Goal: Information Seeking & Learning: Check status

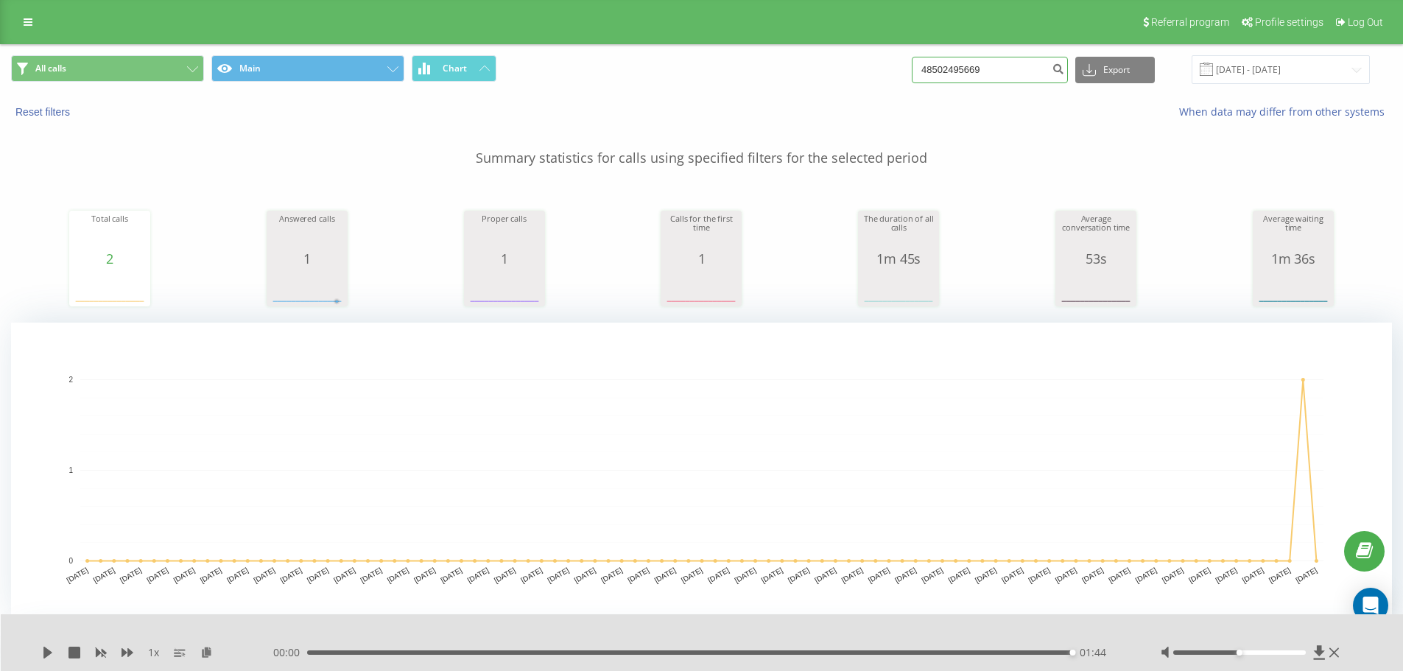
click at [1013, 66] on input "48502495669" at bounding box center [990, 70] width 156 height 27
paste input "609259119"
type input "48609259119"
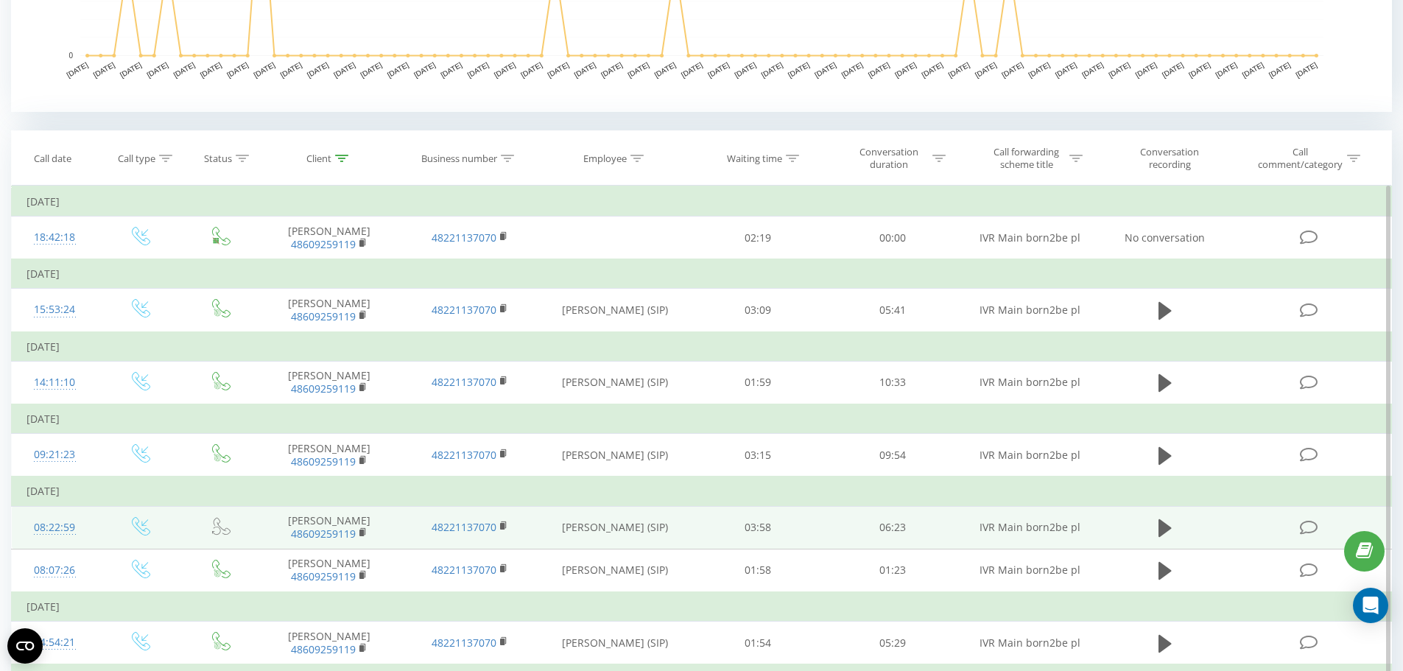
scroll to position [627, 0]
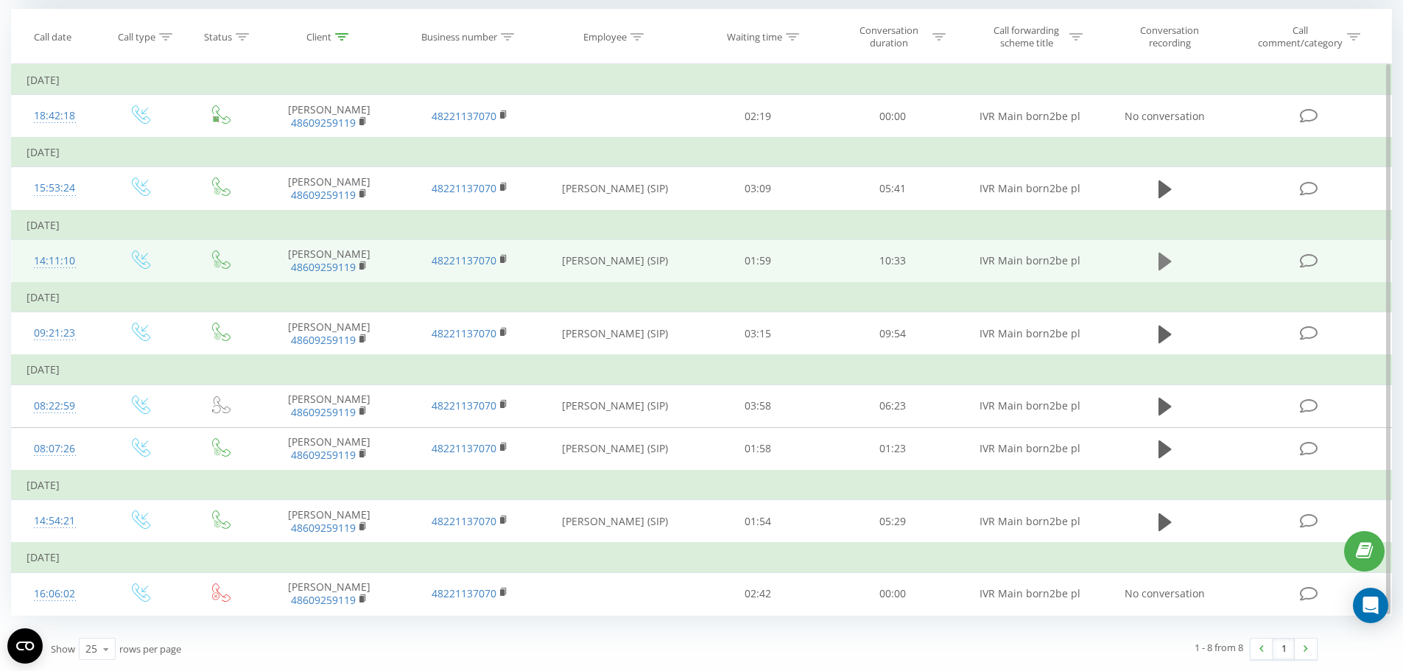
click at [1172, 261] on button at bounding box center [1165, 261] width 22 height 22
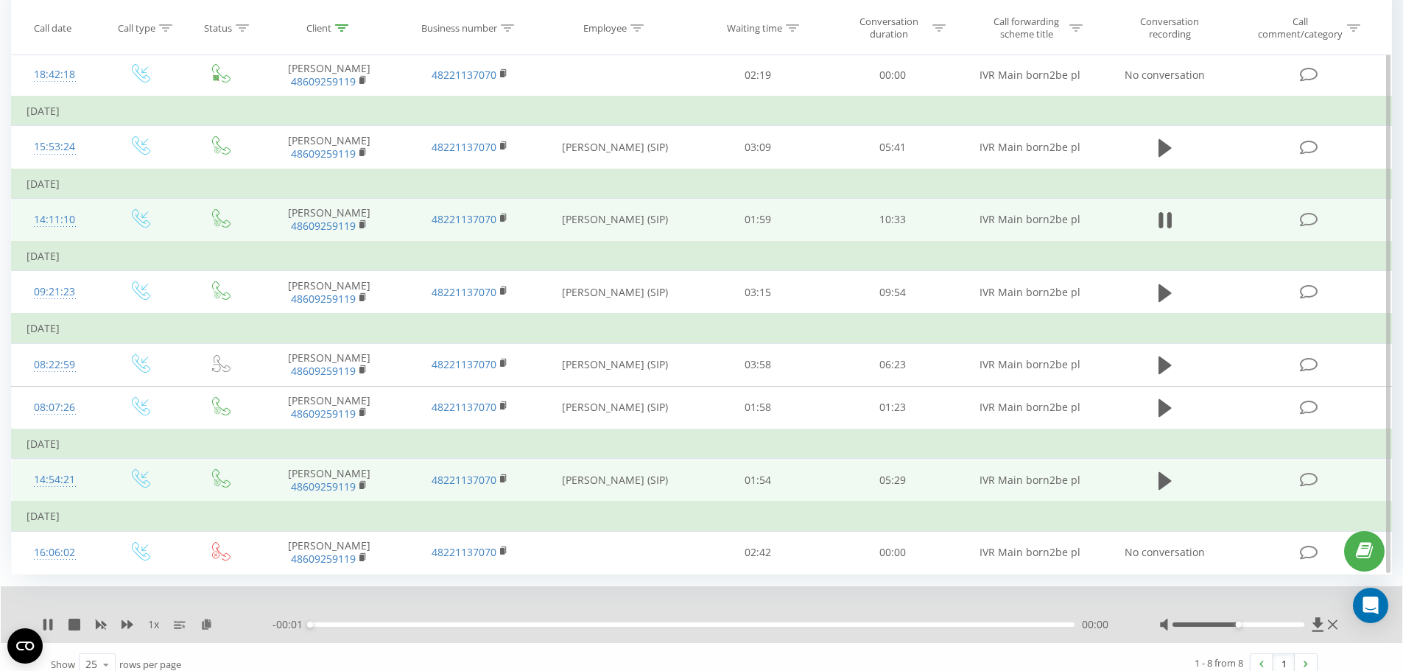
scroll to position [683, 0]
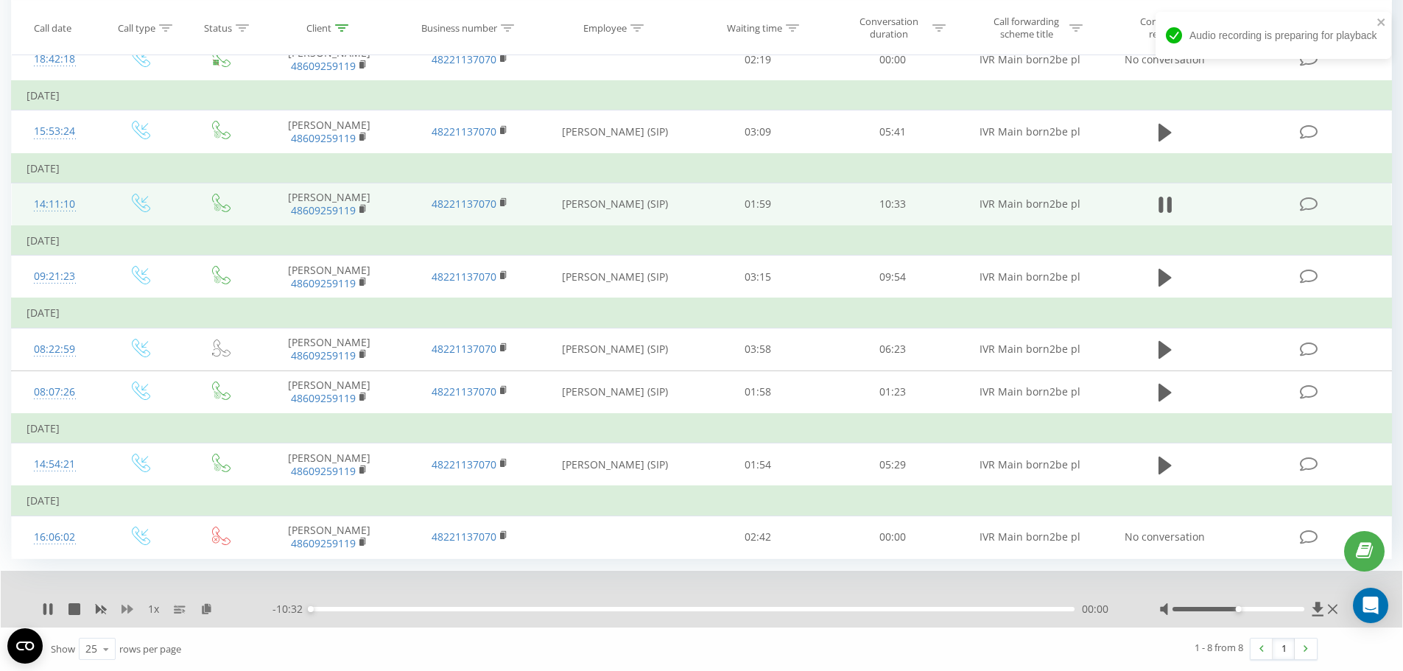
click at [130, 610] on icon at bounding box center [128, 609] width 12 height 9
click at [371, 610] on div "00:11" at bounding box center [692, 609] width 764 height 4
click at [124, 610] on icon at bounding box center [128, 609] width 12 height 9
click at [367, 214] on icon at bounding box center [363, 209] width 8 height 10
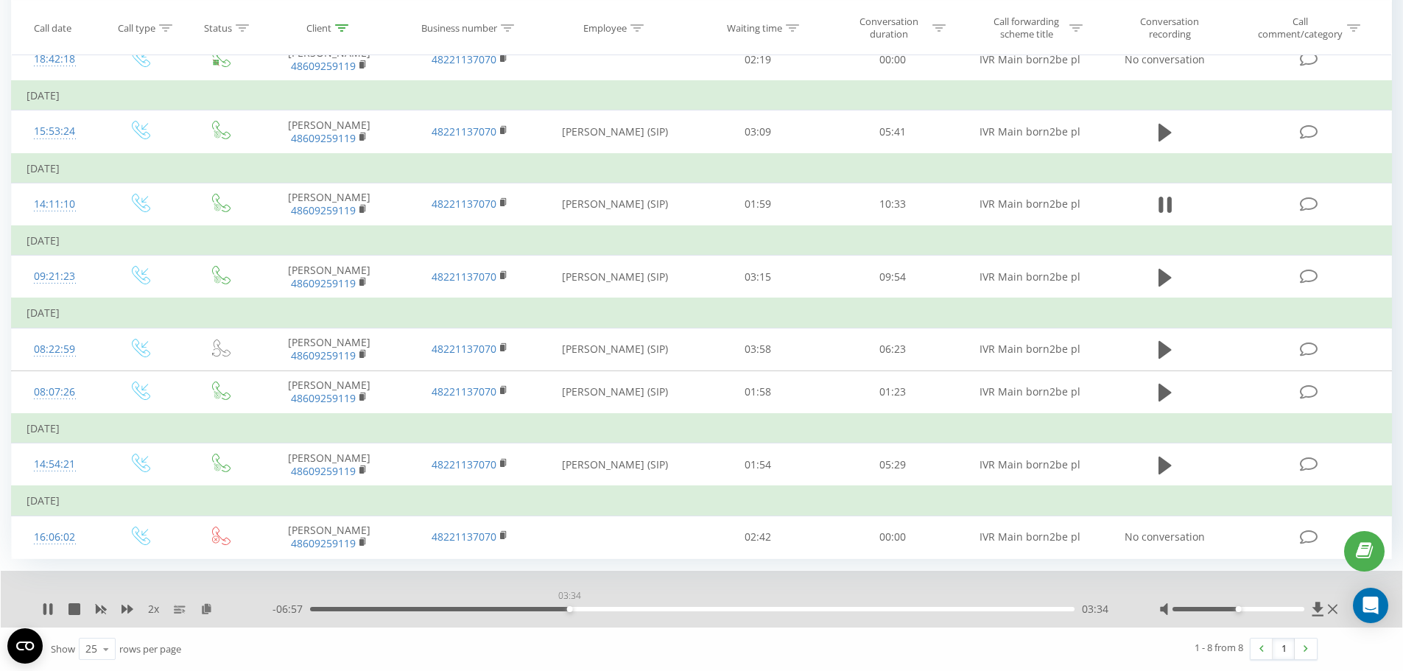
click at [569, 609] on div "03:34" at bounding box center [692, 609] width 764 height 4
click at [599, 608] on div "00:00" at bounding box center [692, 609] width 764 height 4
click at [647, 607] on div "04:38" at bounding box center [692, 609] width 764 height 4
click at [903, 609] on div "05:05" at bounding box center [692, 609] width 764 height 4
click at [1001, 611] on div "- 02:17 08:15 08:15" at bounding box center [697, 609] width 850 height 15
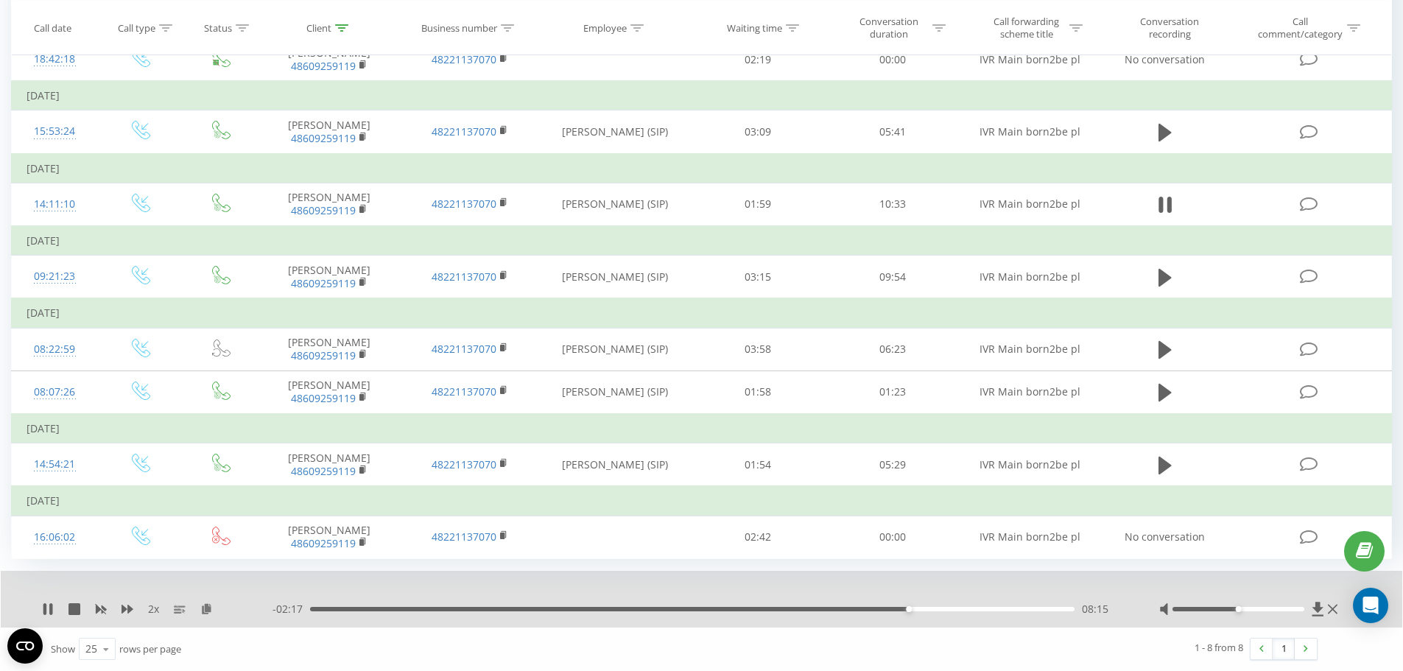
click at [1004, 608] on div "08:15" at bounding box center [692, 609] width 764 height 4
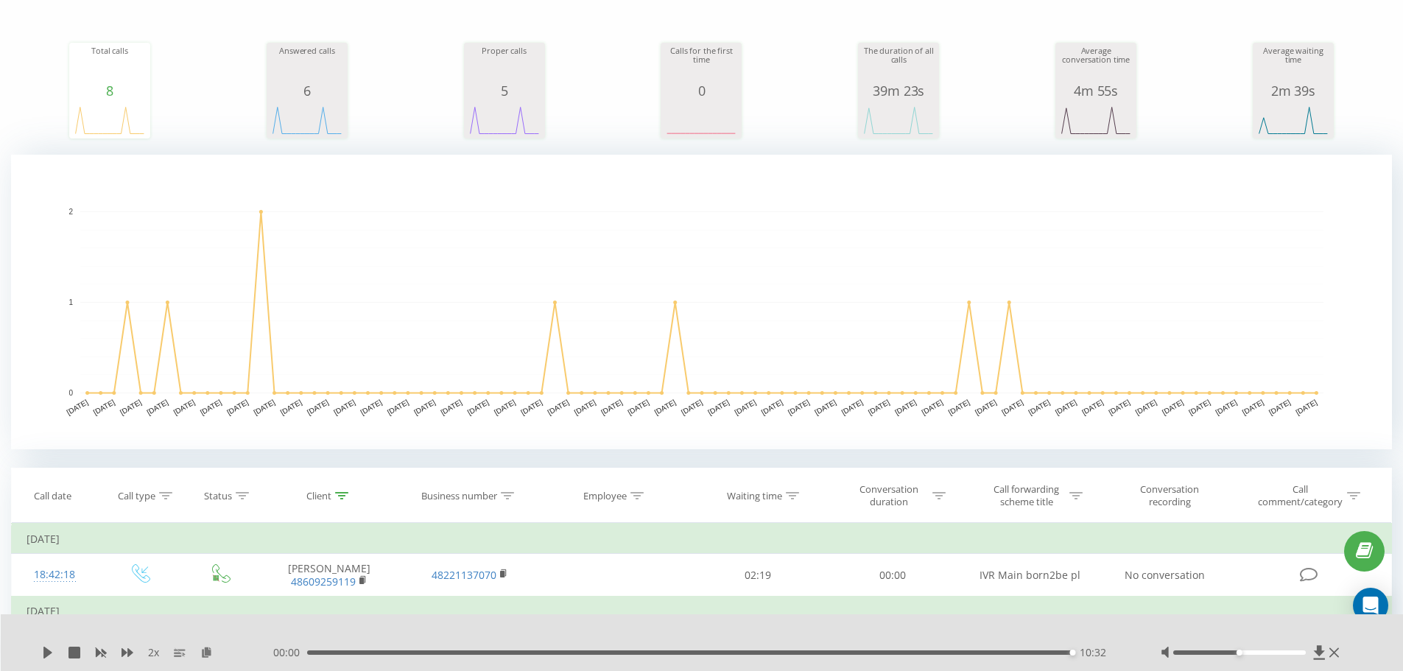
scroll to position [0, 0]
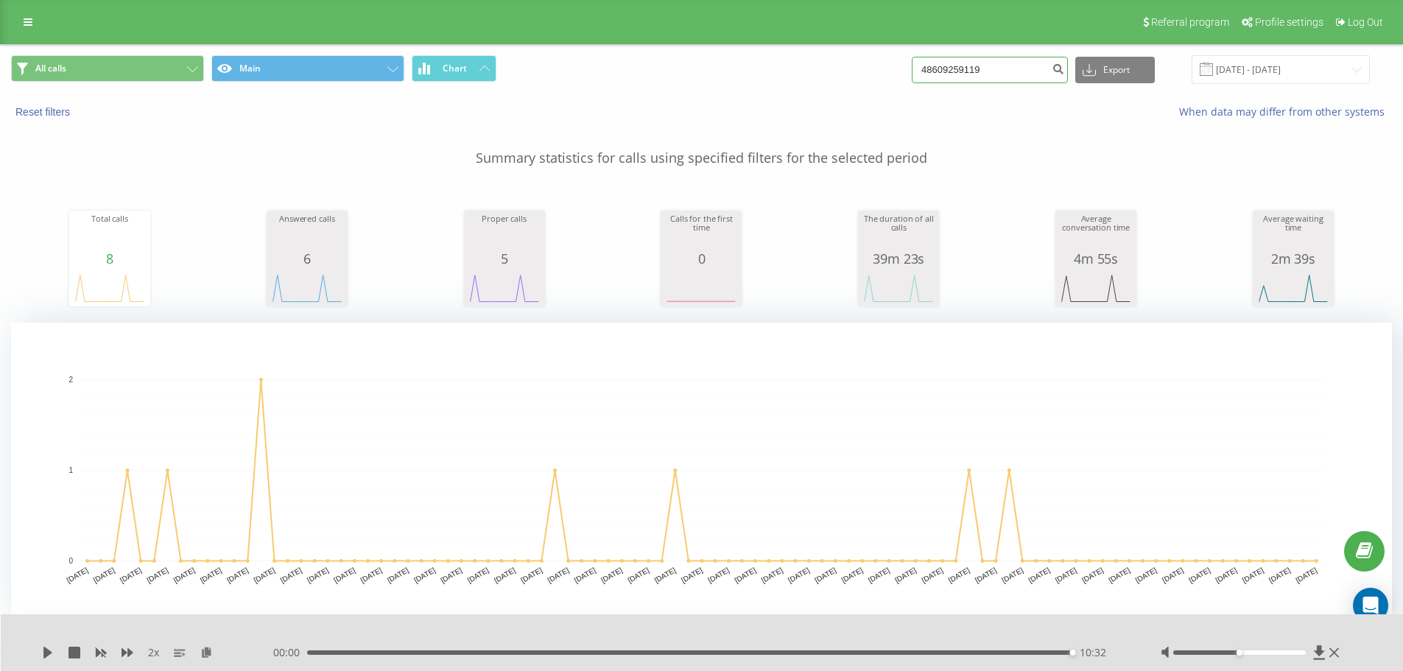
click at [961, 75] on input "48609259119" at bounding box center [990, 70] width 156 height 27
paste input "2214241"
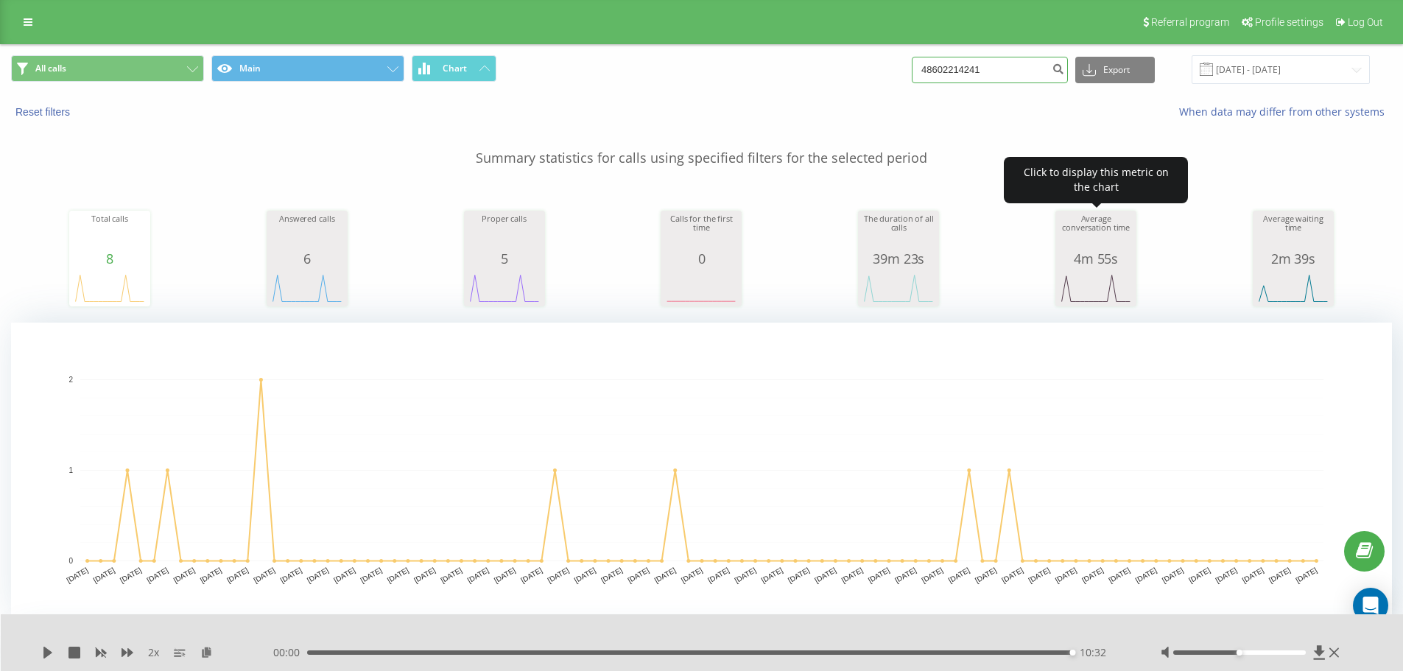
type input "48602214241"
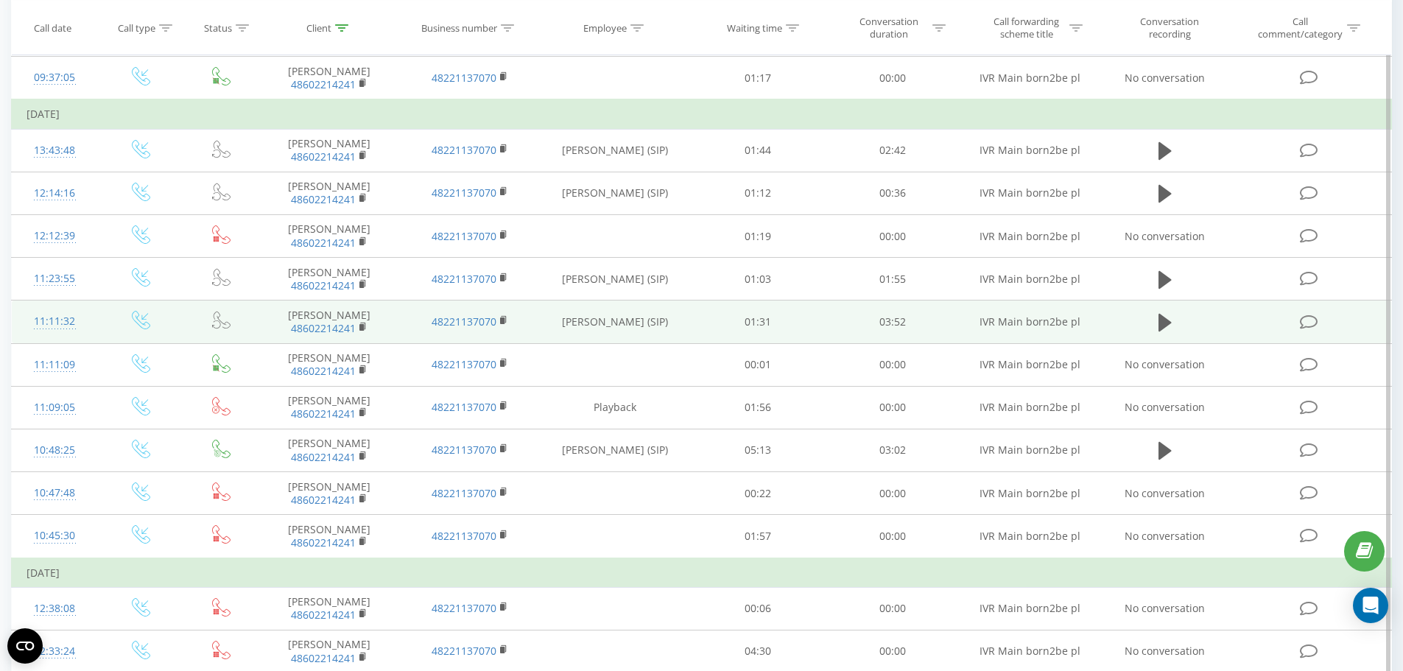
scroll to position [796, 0]
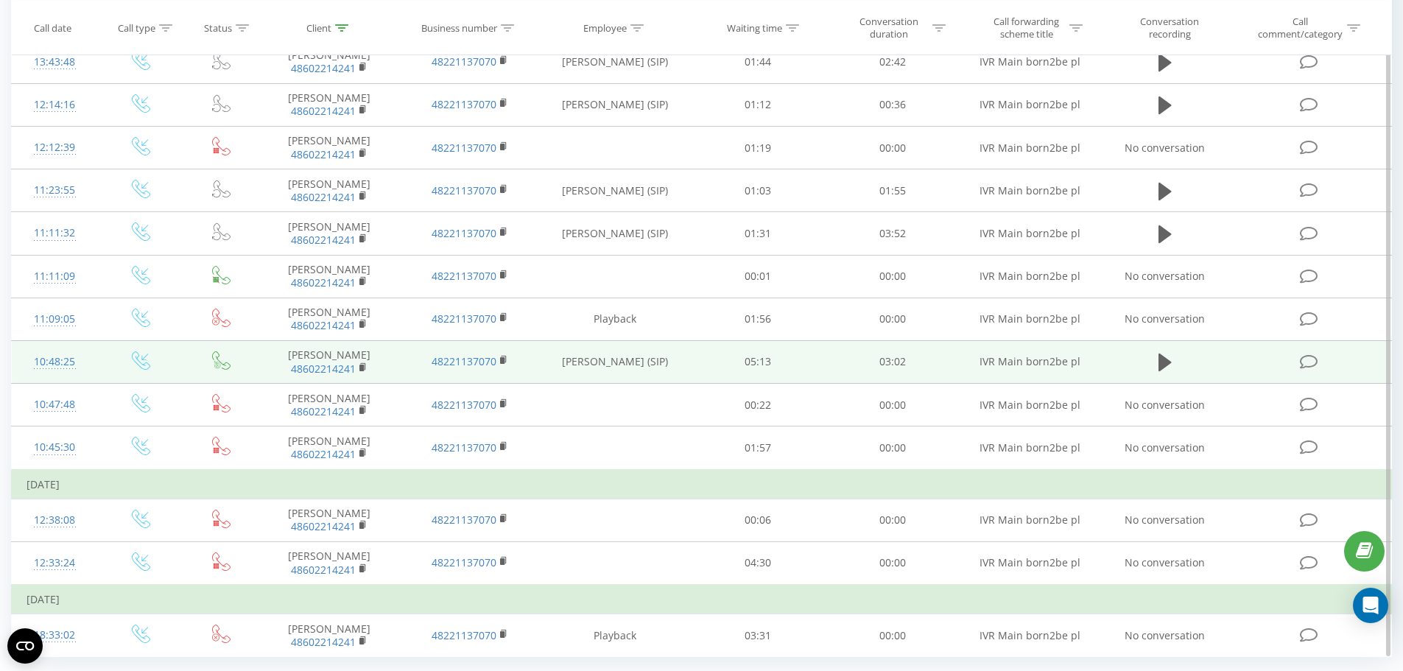
click at [1177, 360] on td at bounding box center [1165, 361] width 130 height 43
click at [1168, 364] on icon at bounding box center [1164, 362] width 13 height 18
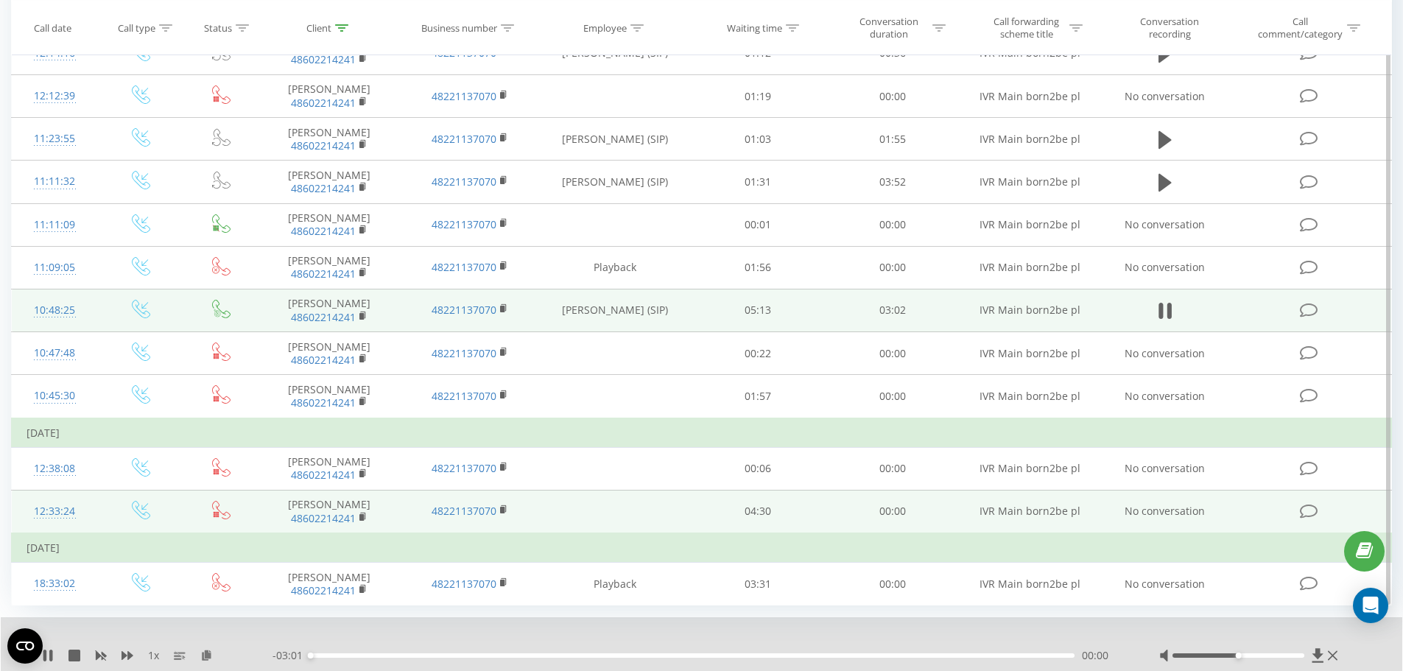
scroll to position [894, 0]
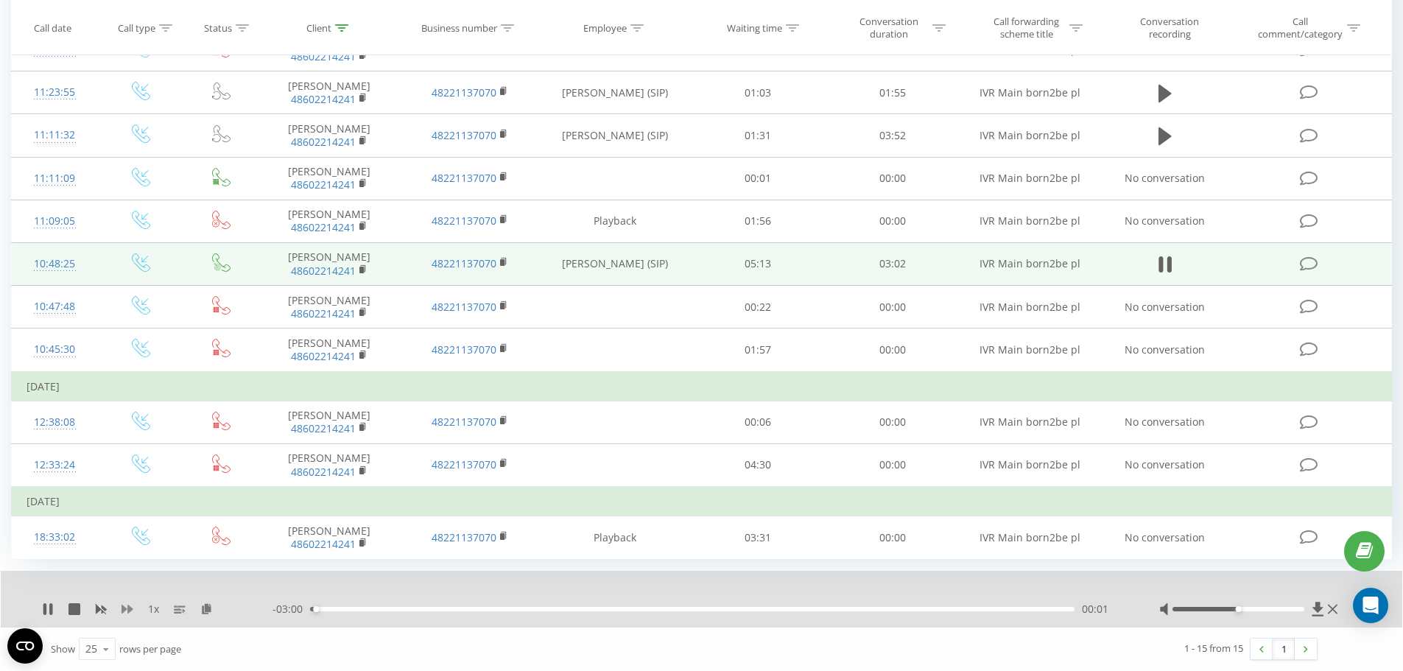
click at [128, 606] on icon at bounding box center [128, 609] width 12 height 9
click at [130, 609] on icon at bounding box center [128, 609] width 12 height 9
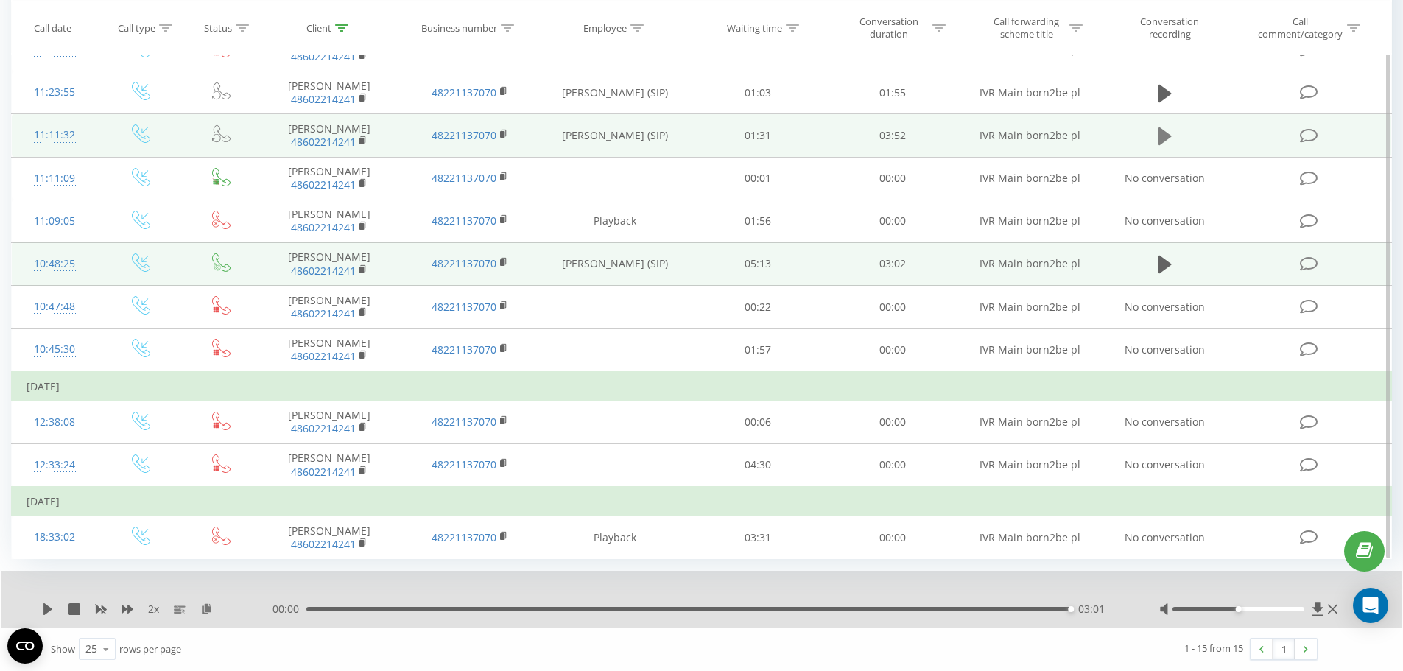
click at [1166, 131] on icon at bounding box center [1164, 136] width 13 height 21
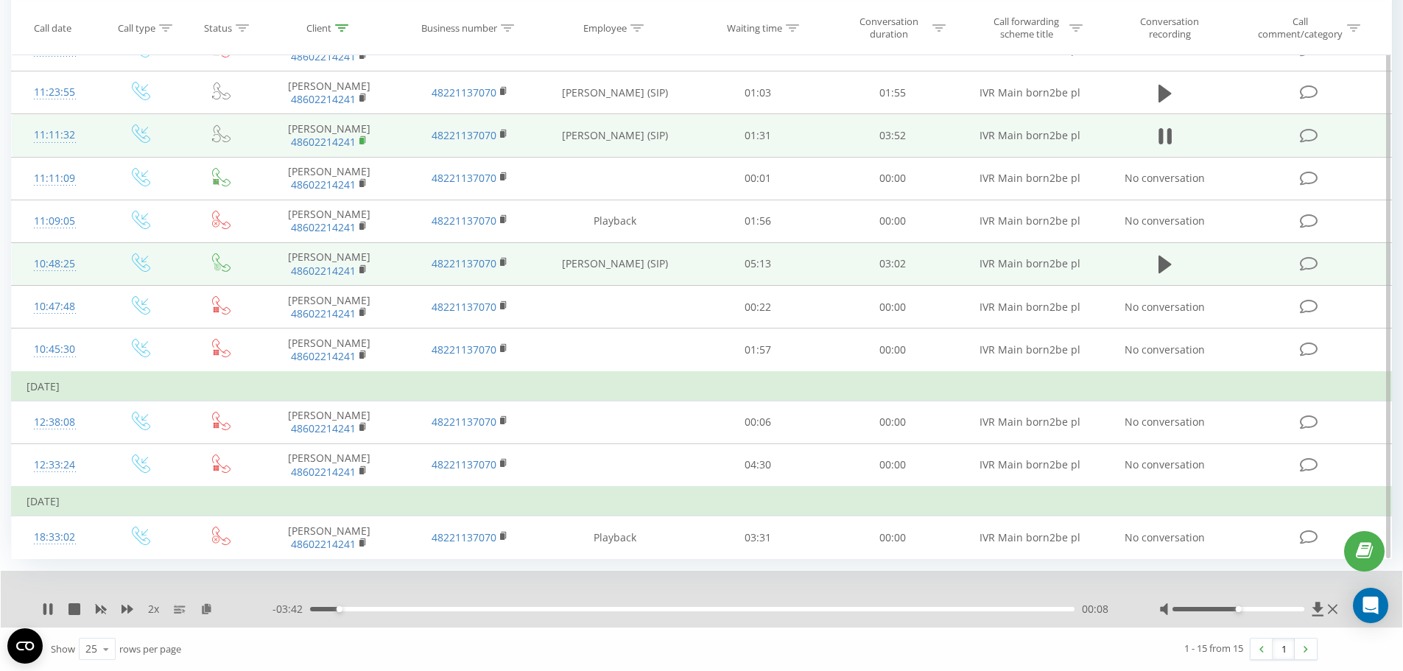
click at [362, 143] on rect at bounding box center [361, 141] width 4 height 7
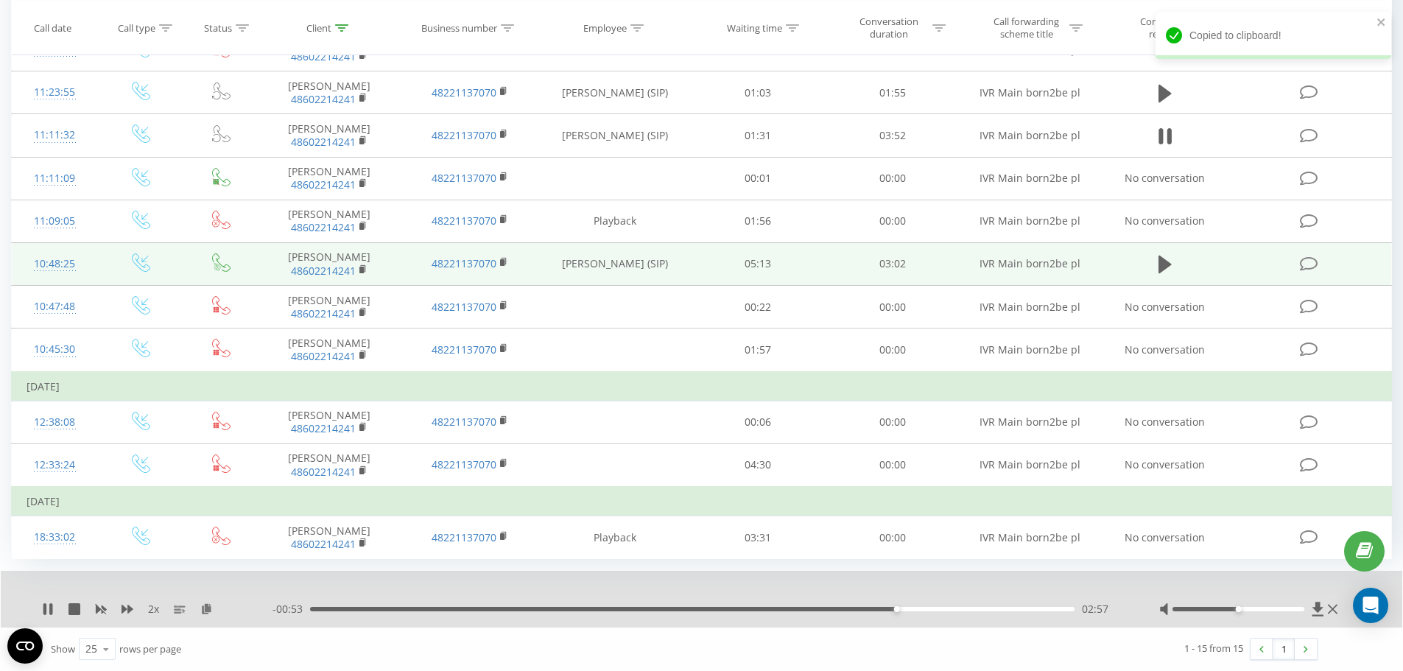
click at [118, 611] on div "2 x" at bounding box center [157, 609] width 230 height 15
click at [124, 611] on icon at bounding box center [128, 609] width 12 height 9
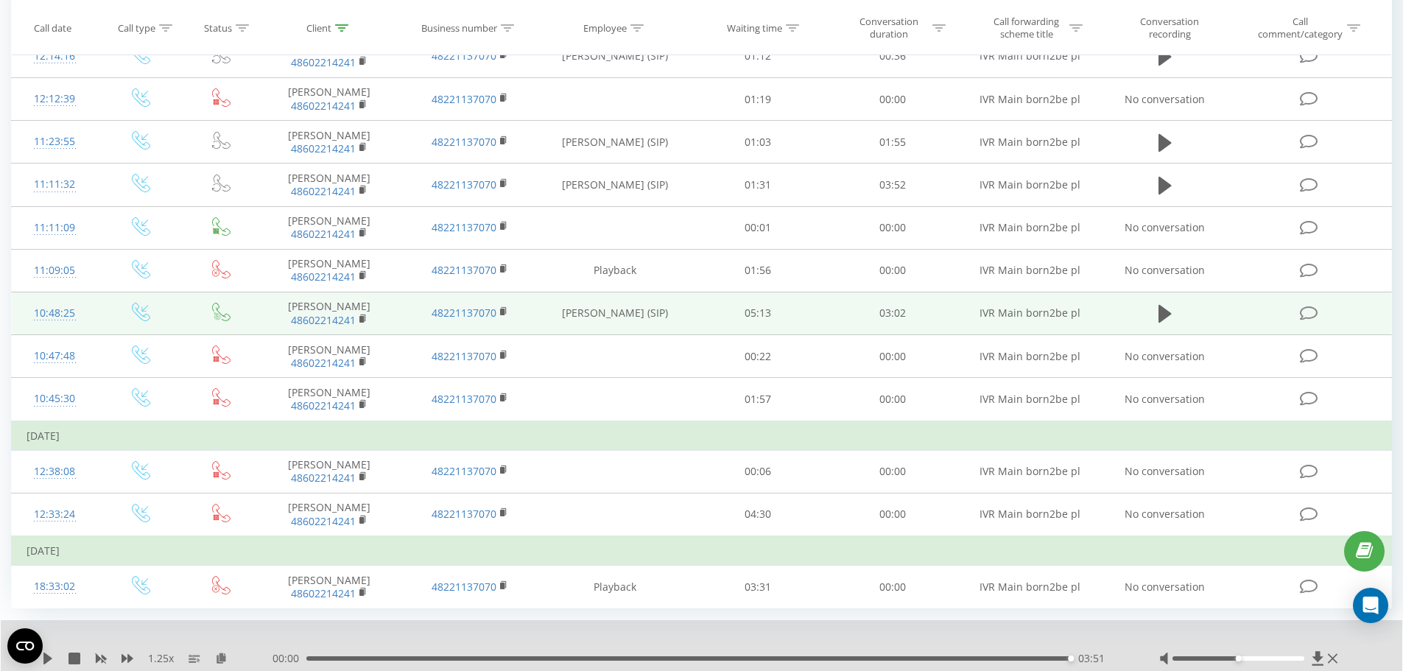
scroll to position [820, 0]
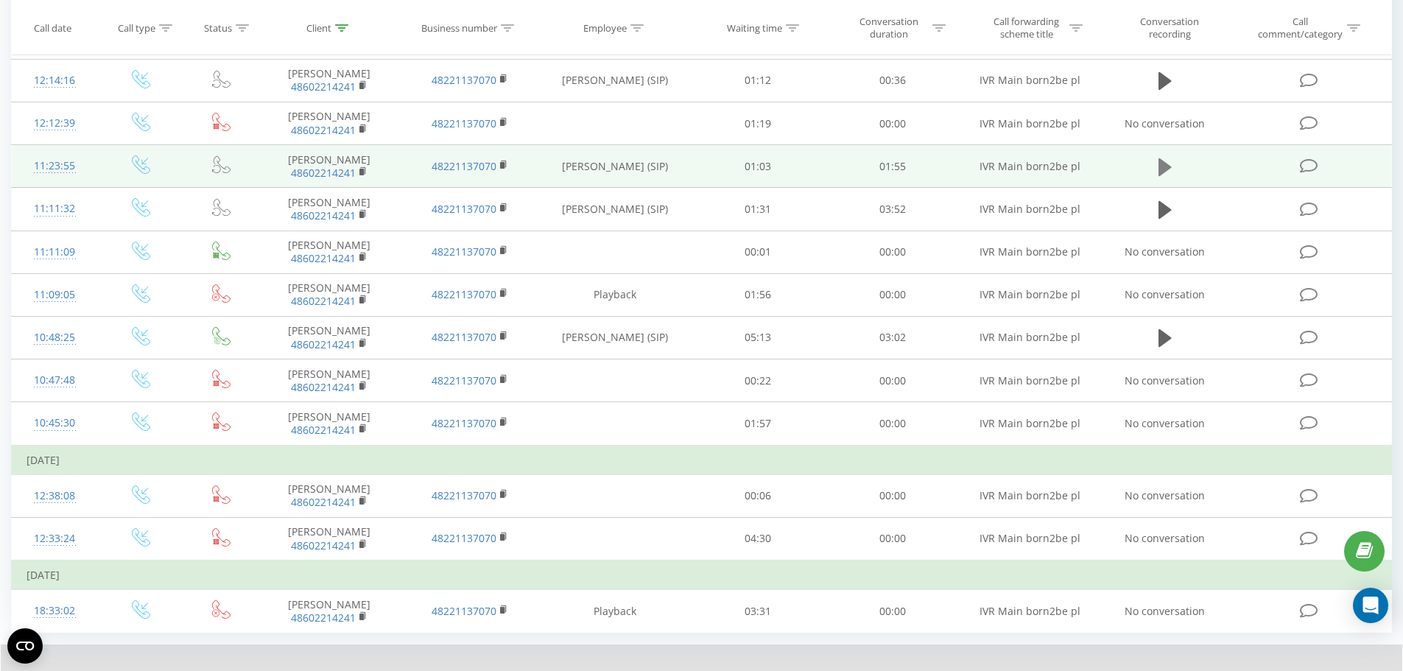
click at [1171, 169] on icon at bounding box center [1164, 167] width 13 height 21
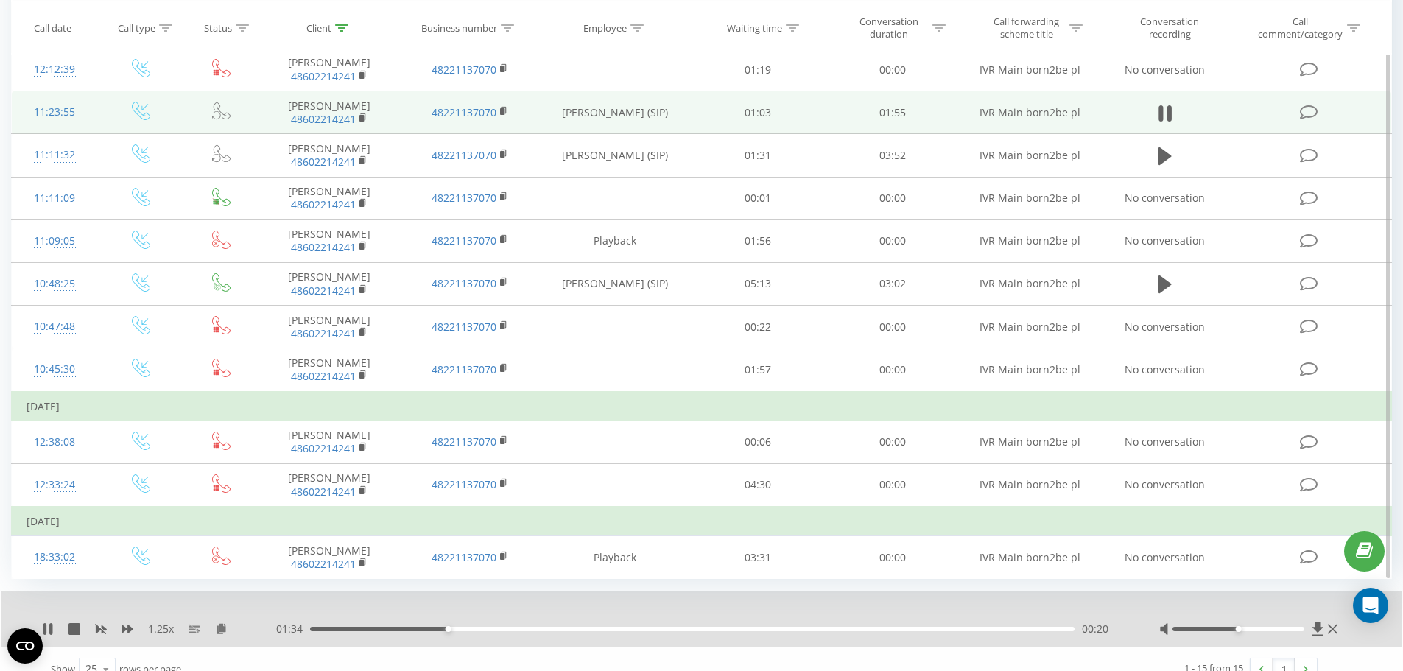
scroll to position [894, 0]
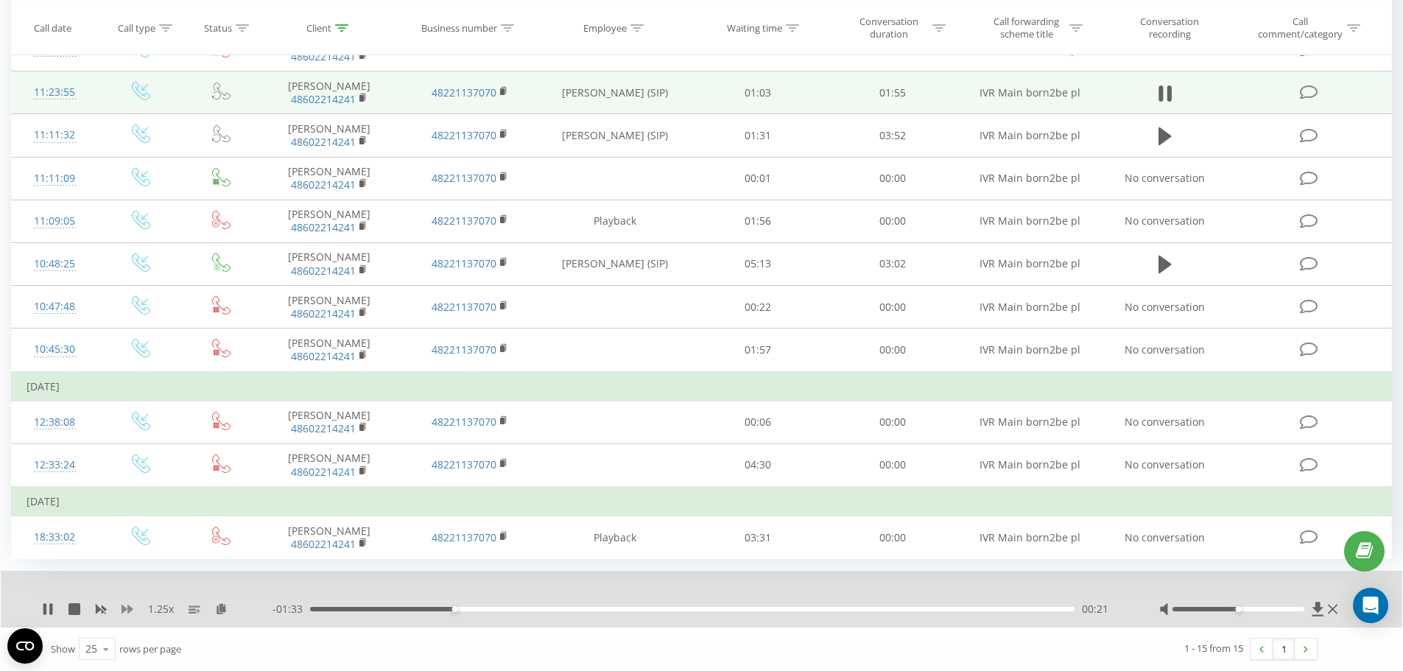
click at [127, 613] on icon at bounding box center [128, 609] width 12 height 12
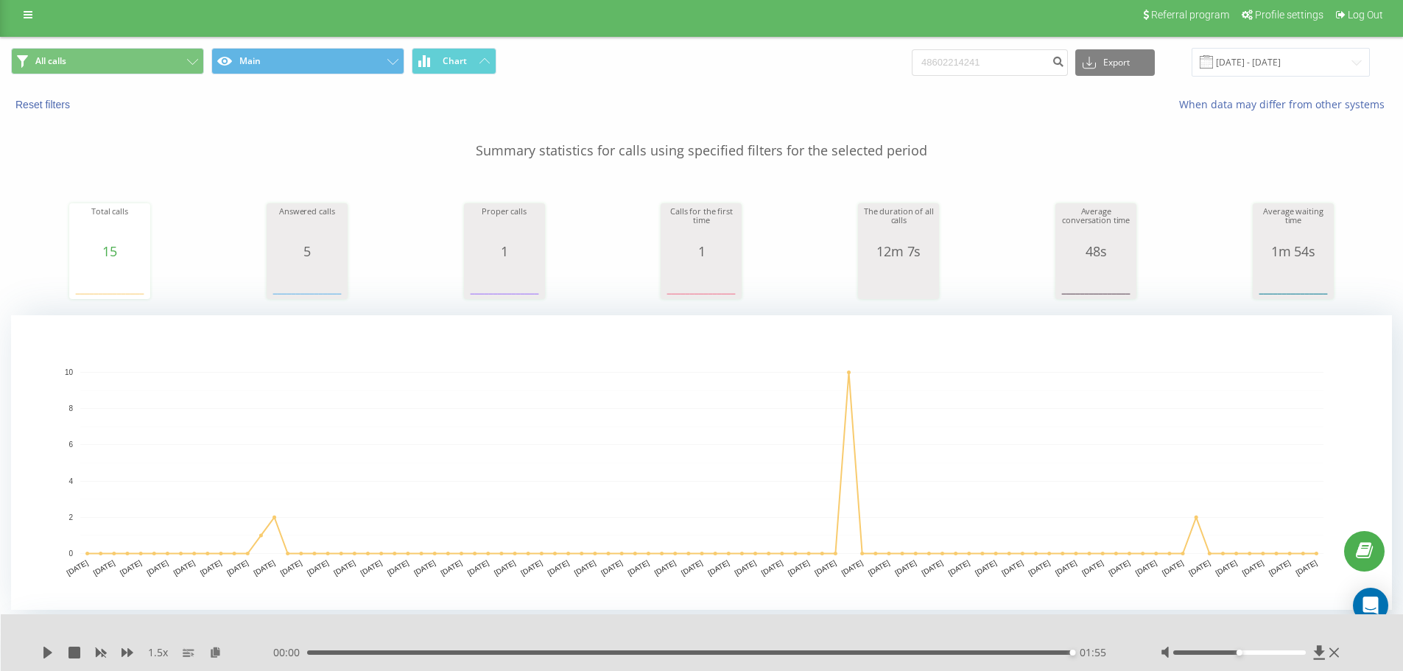
scroll to position [0, 0]
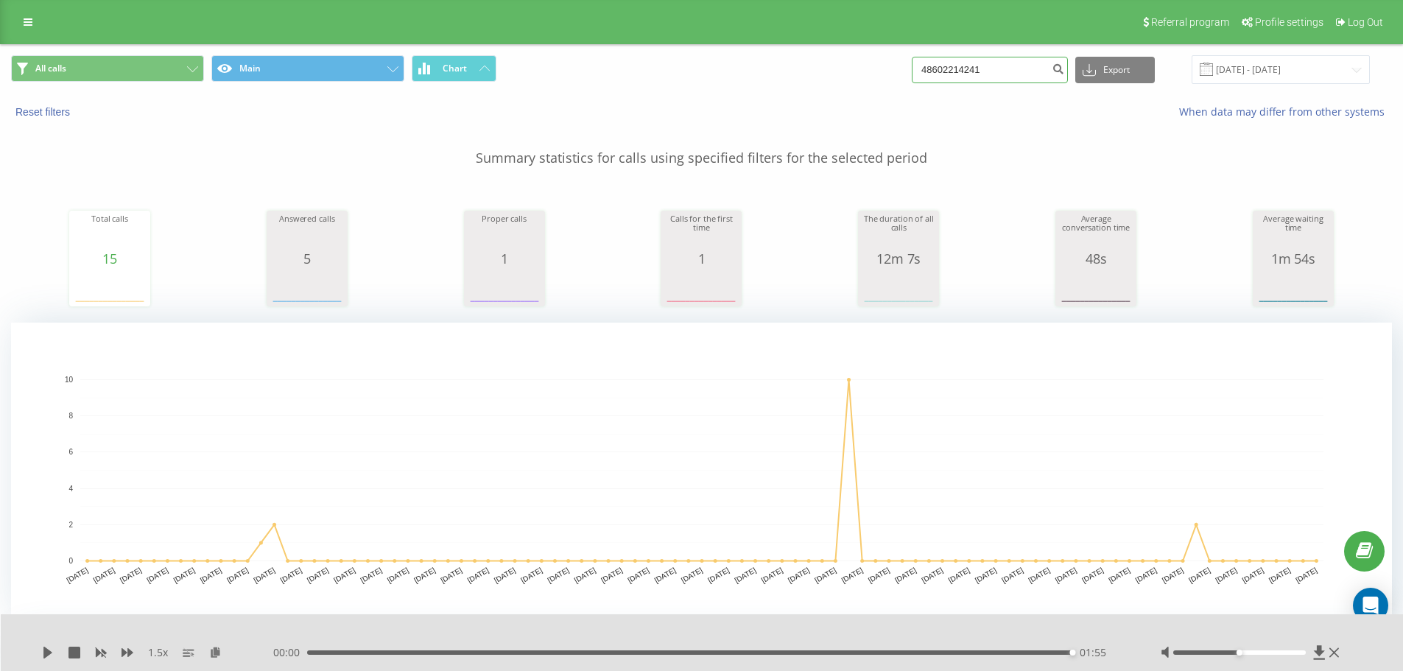
click at [979, 67] on input "48602214241" at bounding box center [990, 70] width 156 height 27
paste input "512969299"
type input "48512969299"
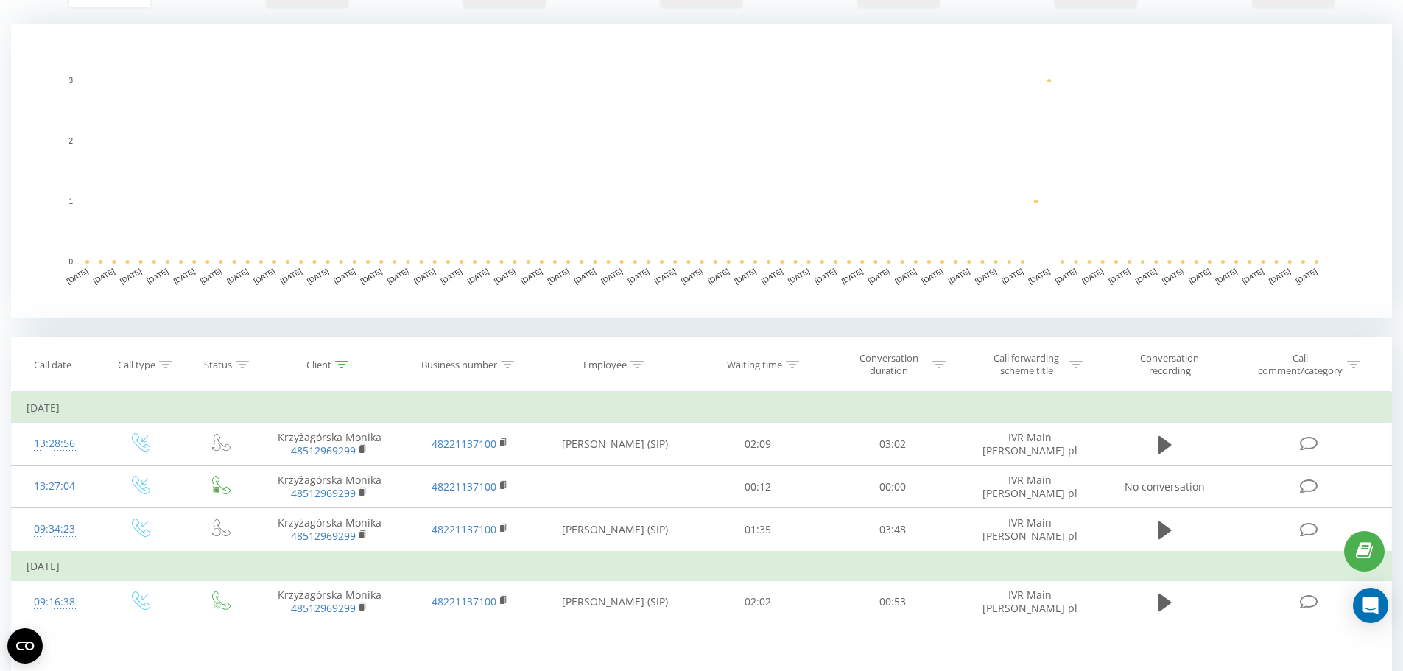
scroll to position [406, 0]
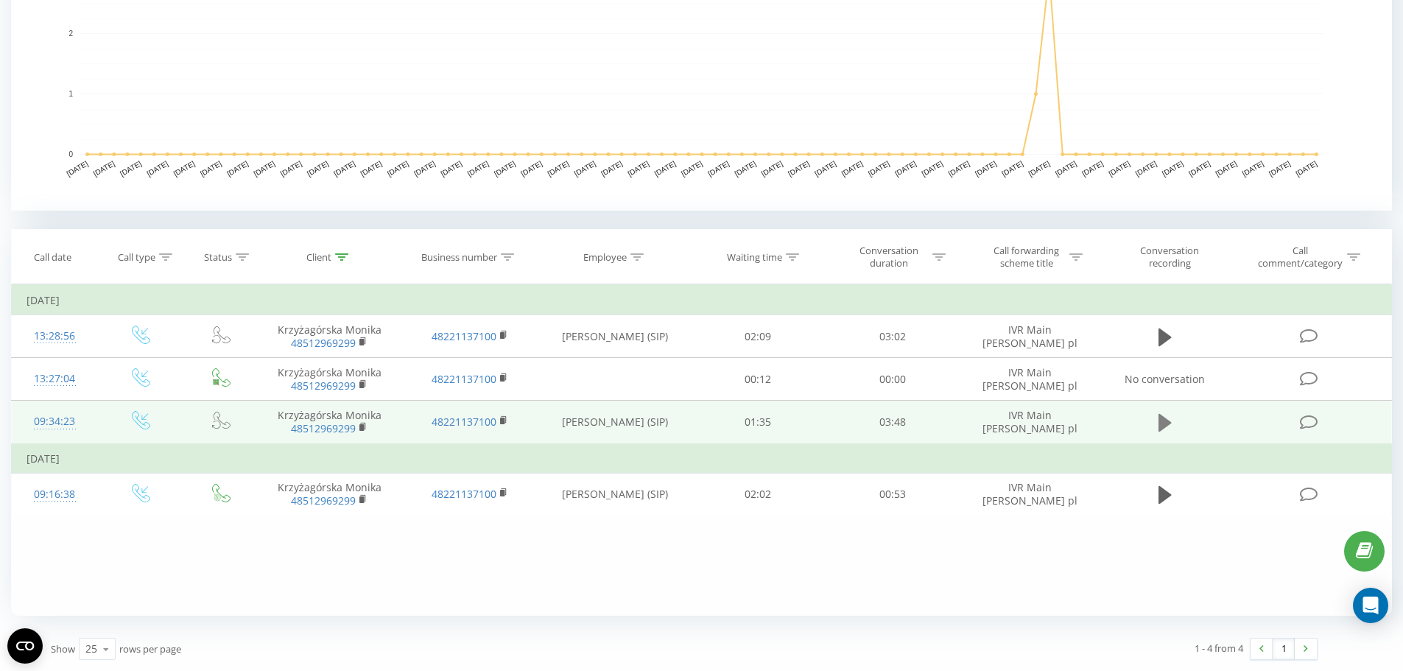
click at [1171, 423] on icon at bounding box center [1164, 423] width 13 height 18
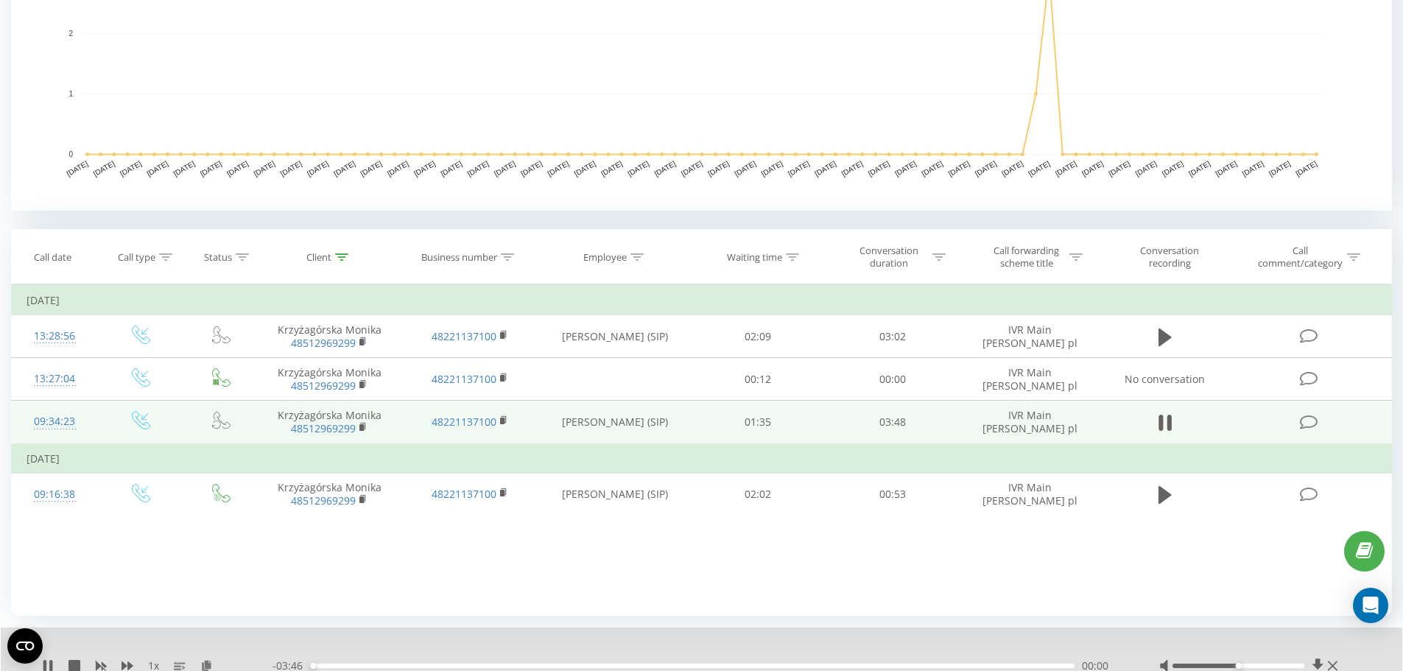
scroll to position [463, 0]
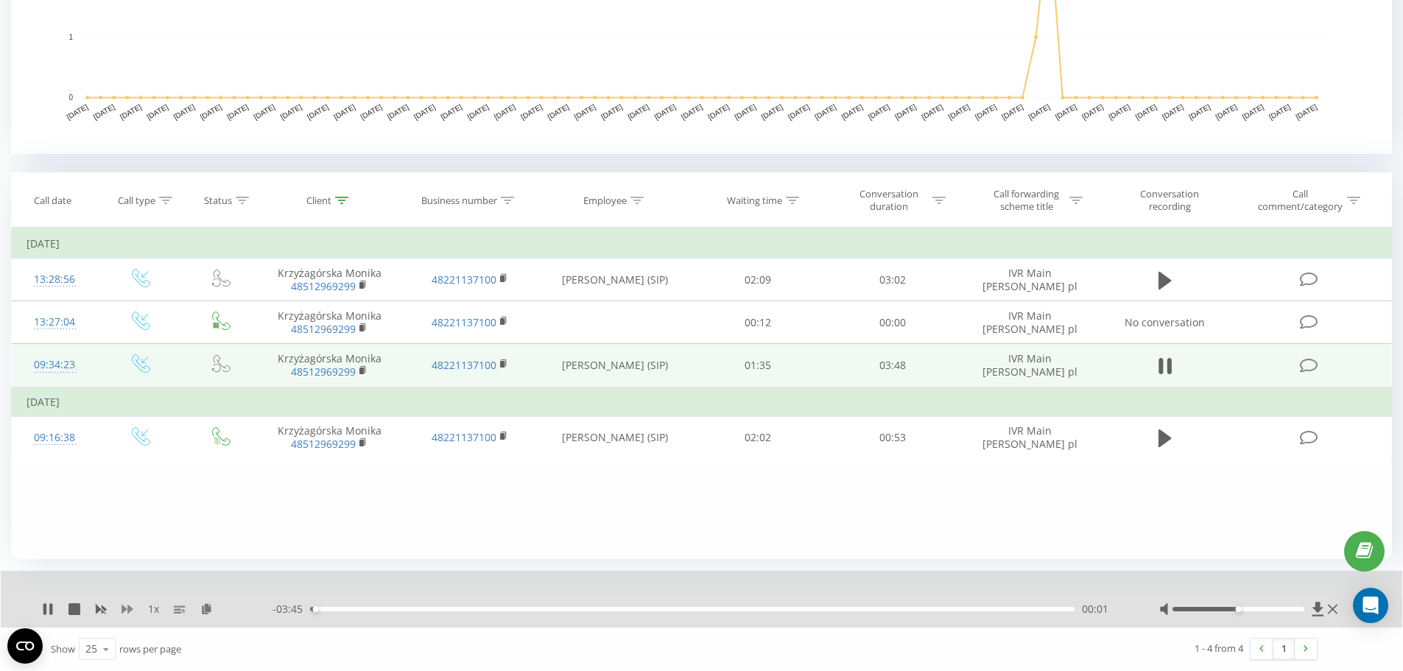
click at [126, 615] on button at bounding box center [128, 609] width 12 height 12
drag, startPoint x: 1239, startPoint y: 610, endPoint x: 1246, endPoint y: 610, distance: 7.4
click at [1246, 610] on div at bounding box center [1238, 609] width 132 height 4
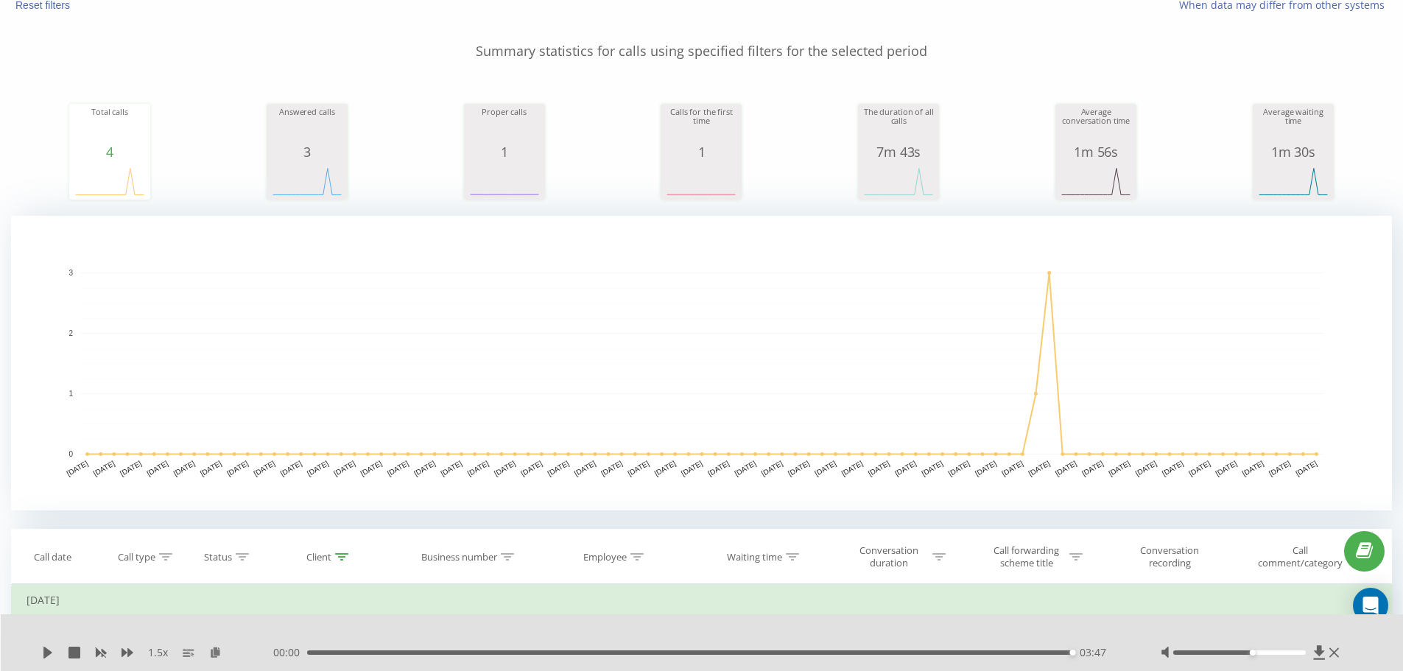
scroll to position [0, 0]
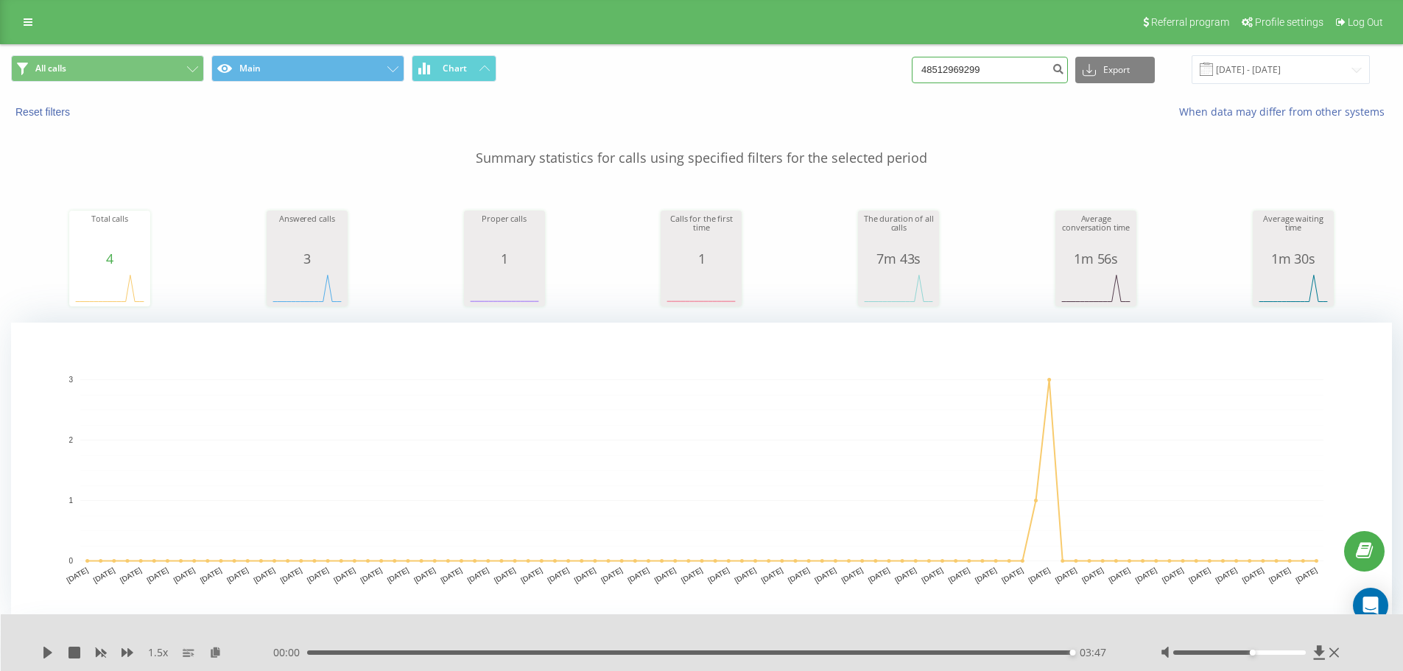
click at [984, 72] on input "48512969299" at bounding box center [990, 70] width 156 height 27
paste input "534288886"
click at [937, 75] on input "534288886" at bounding box center [990, 70] width 156 height 27
type input "534288886"
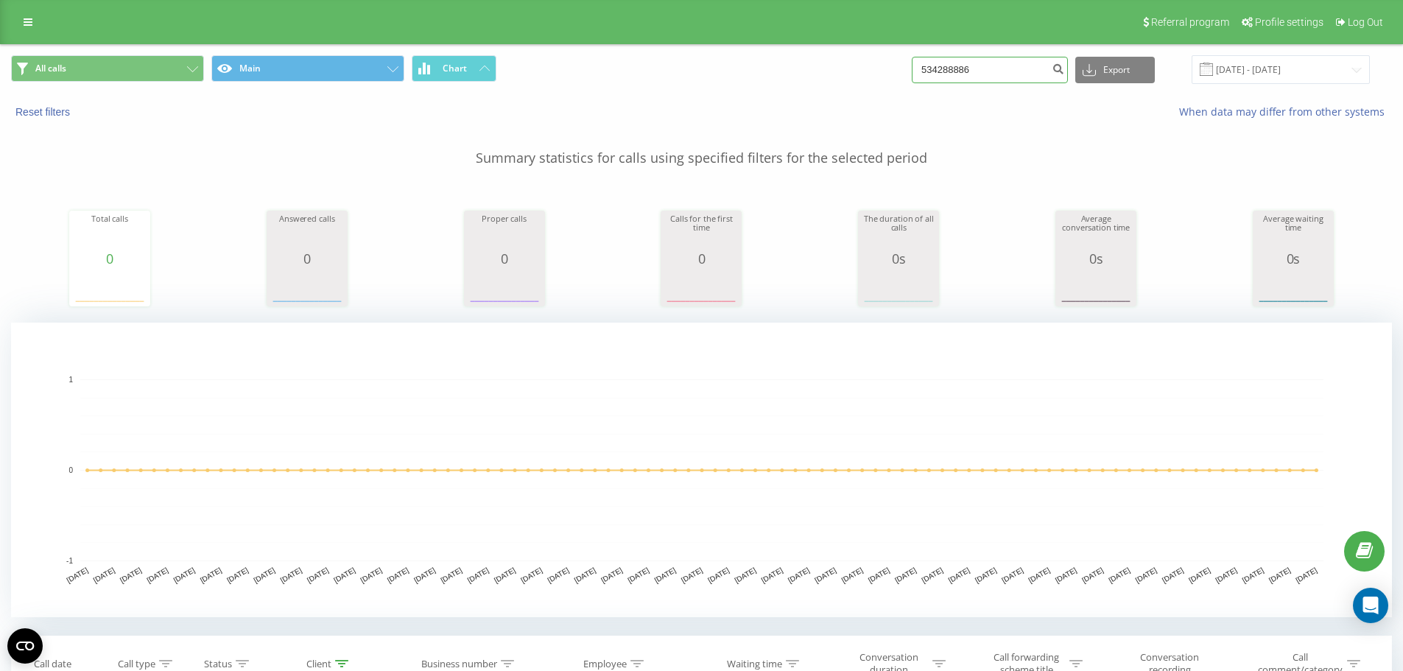
click at [940, 77] on input "534288886" at bounding box center [990, 70] width 156 height 27
click at [936, 68] on input "534288886" at bounding box center [990, 70] width 156 height 27
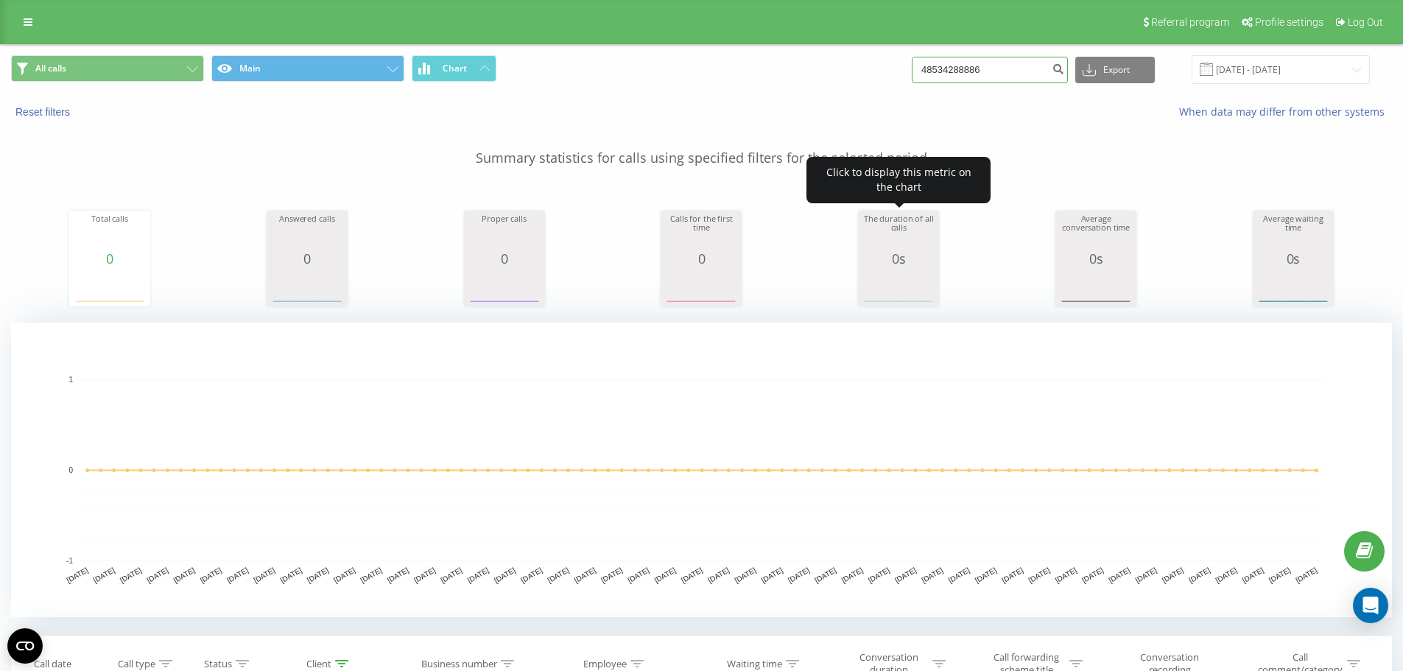
type input "48534288886"
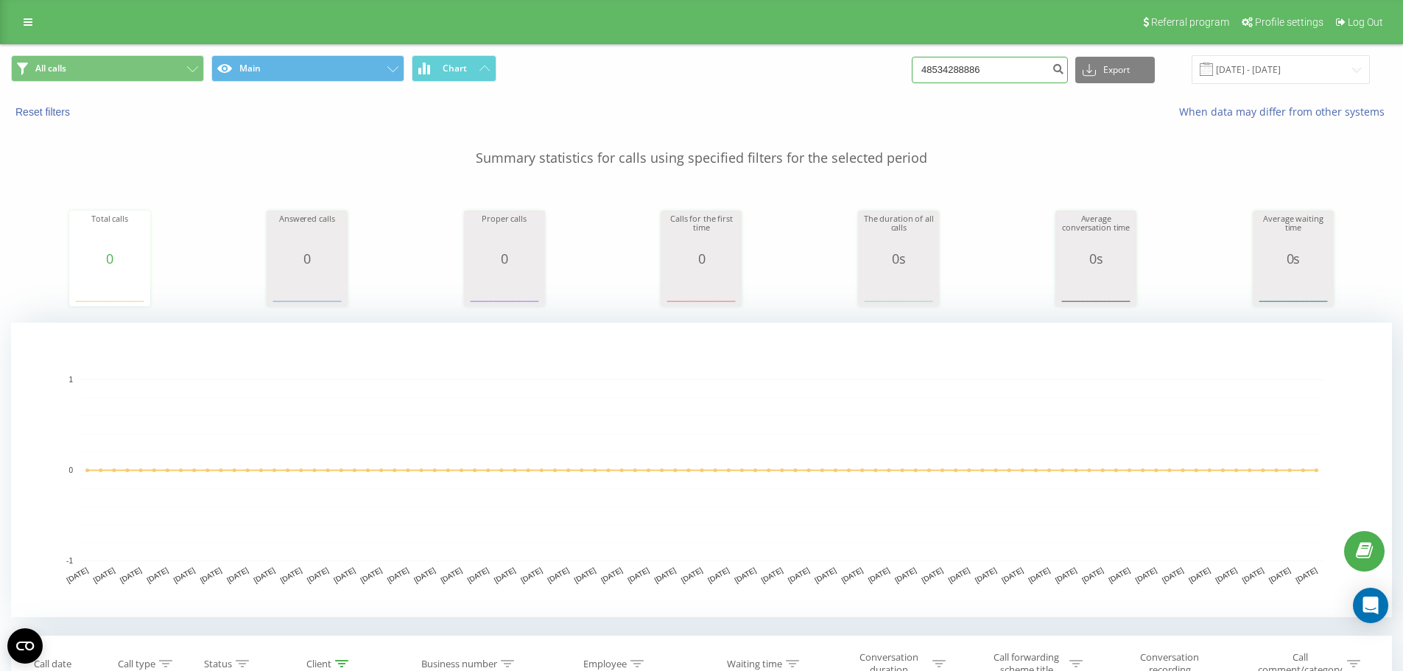
click at [1004, 73] on input "48534288886" at bounding box center [990, 70] width 156 height 27
paste input "728468930"
type input "48728468930"
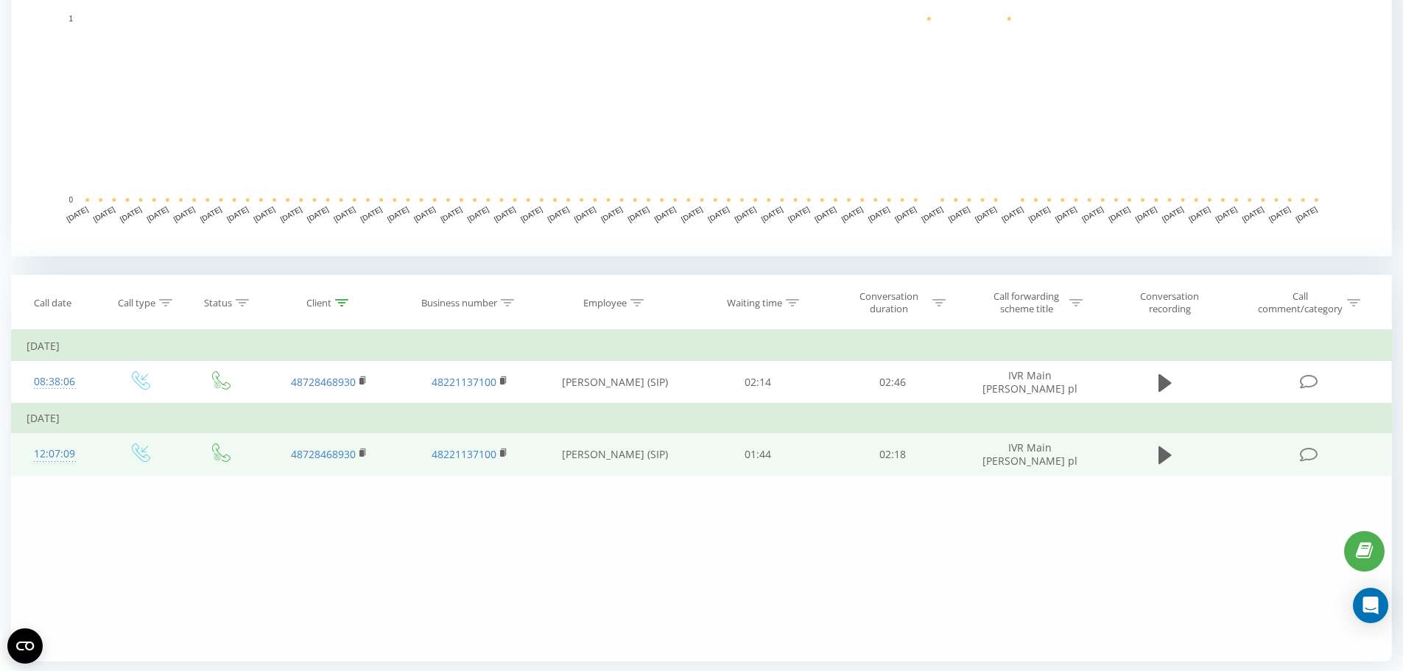
scroll to position [406, 0]
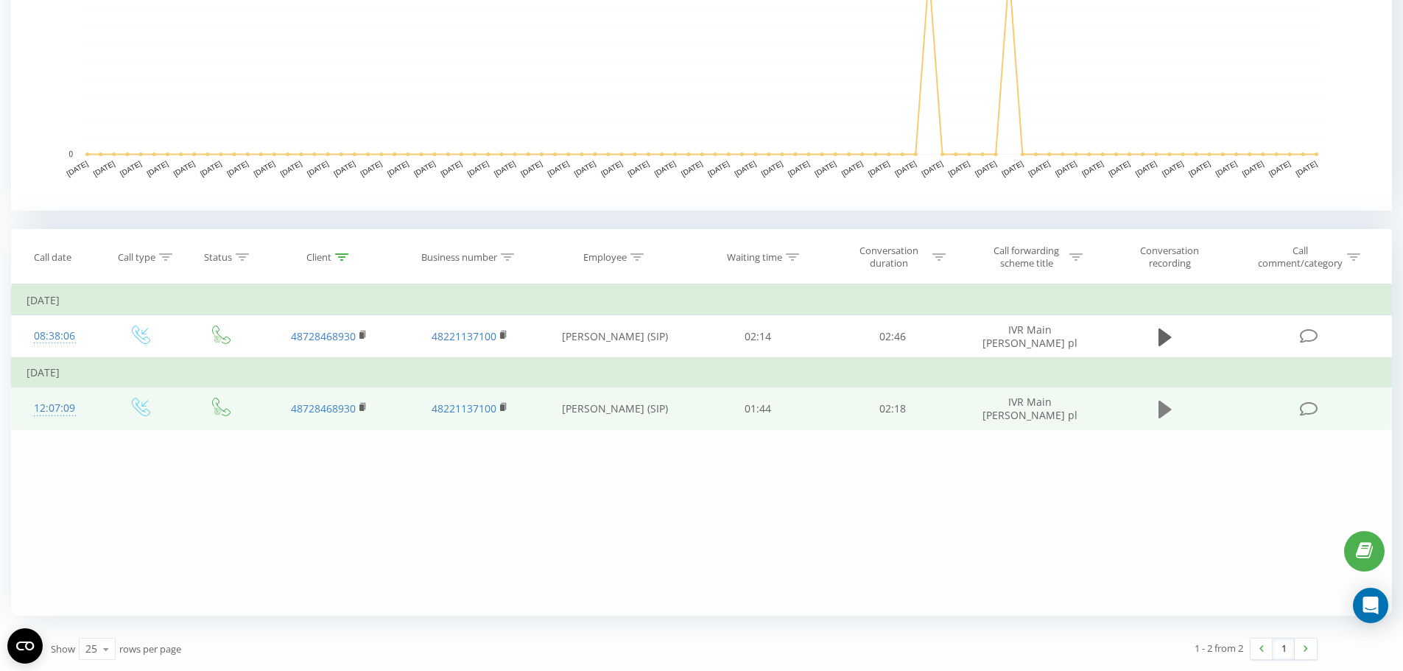
click at [1161, 407] on icon at bounding box center [1164, 410] width 13 height 18
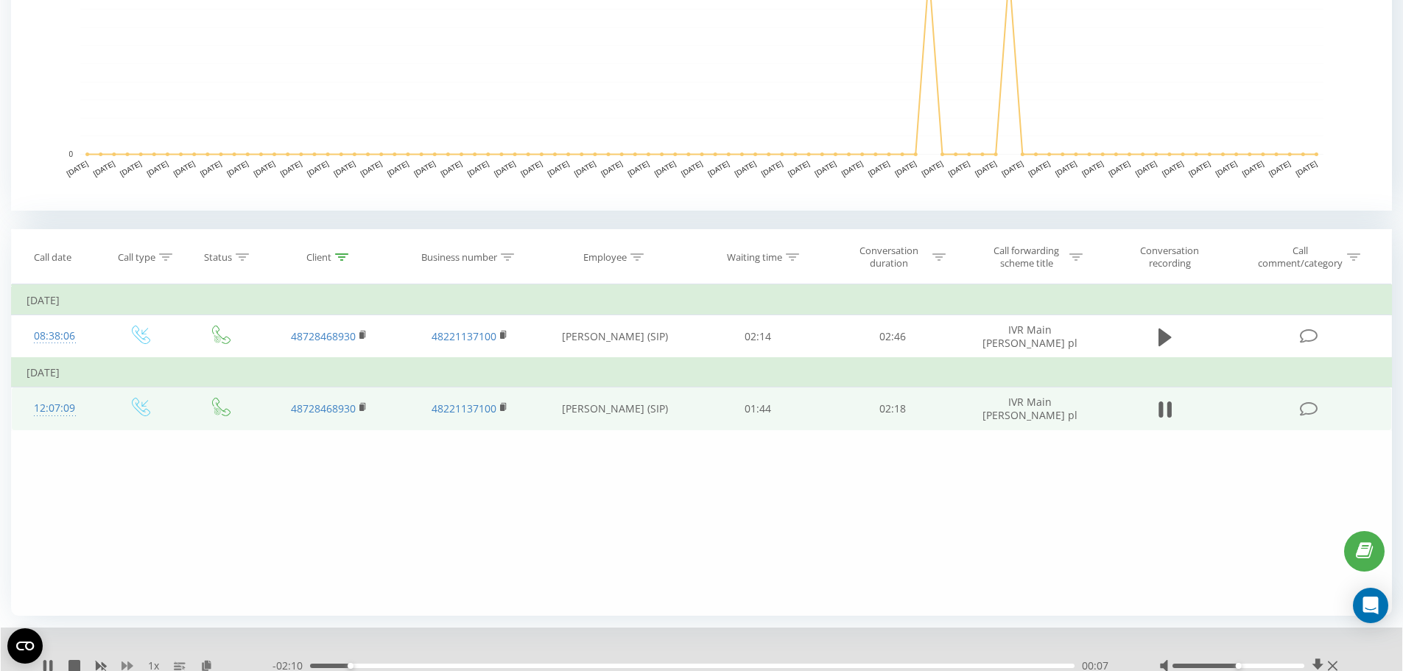
click at [129, 663] on icon at bounding box center [128, 665] width 12 height 9
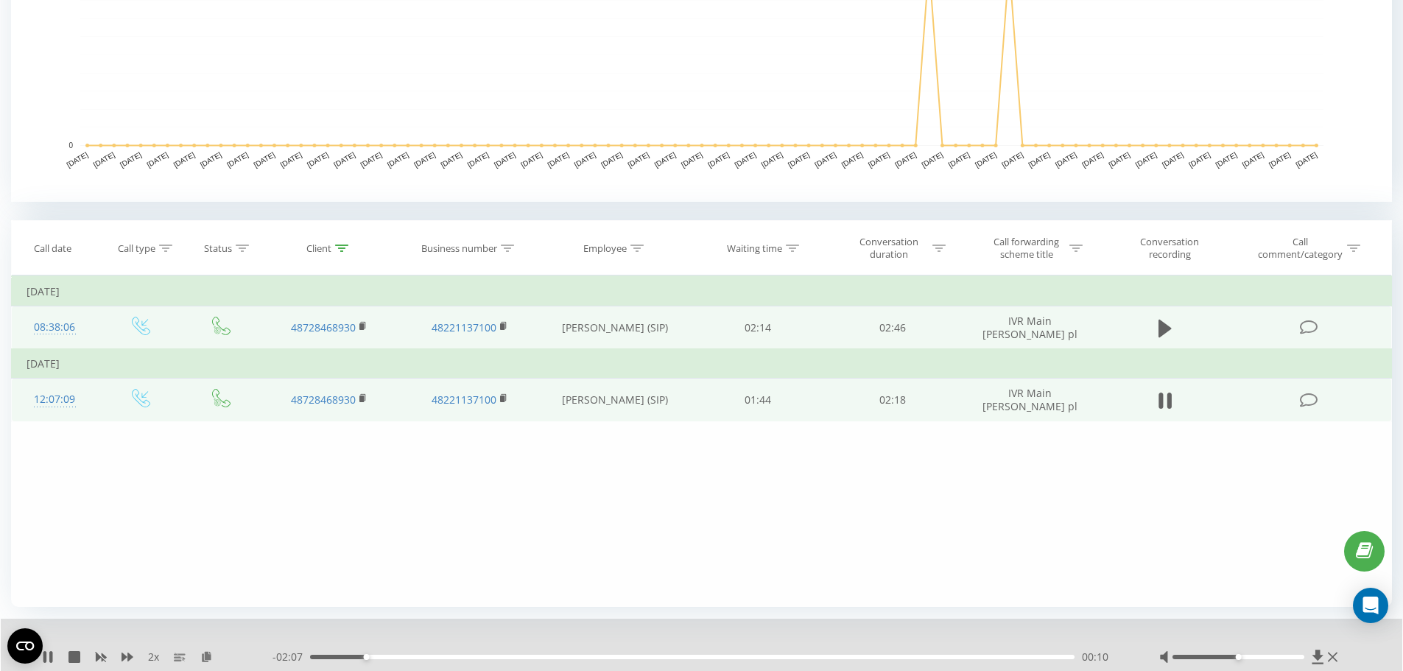
scroll to position [463, 0]
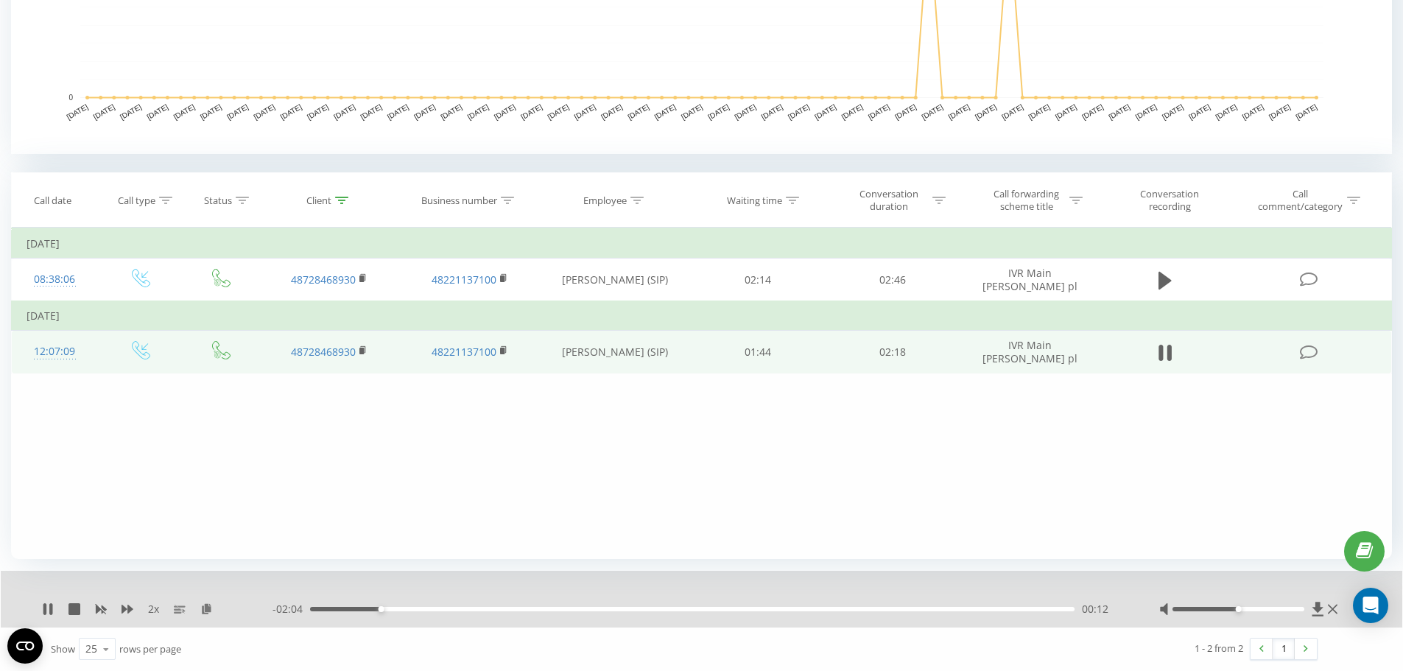
click at [497, 613] on div "- 02:04 00:12 00:12" at bounding box center [697, 609] width 850 height 15
click at [499, 610] on div "00:34" at bounding box center [692, 609] width 764 height 4
click at [694, 607] on div "01:37" at bounding box center [692, 609] width 764 height 4
click at [123, 608] on icon at bounding box center [128, 609] width 12 height 9
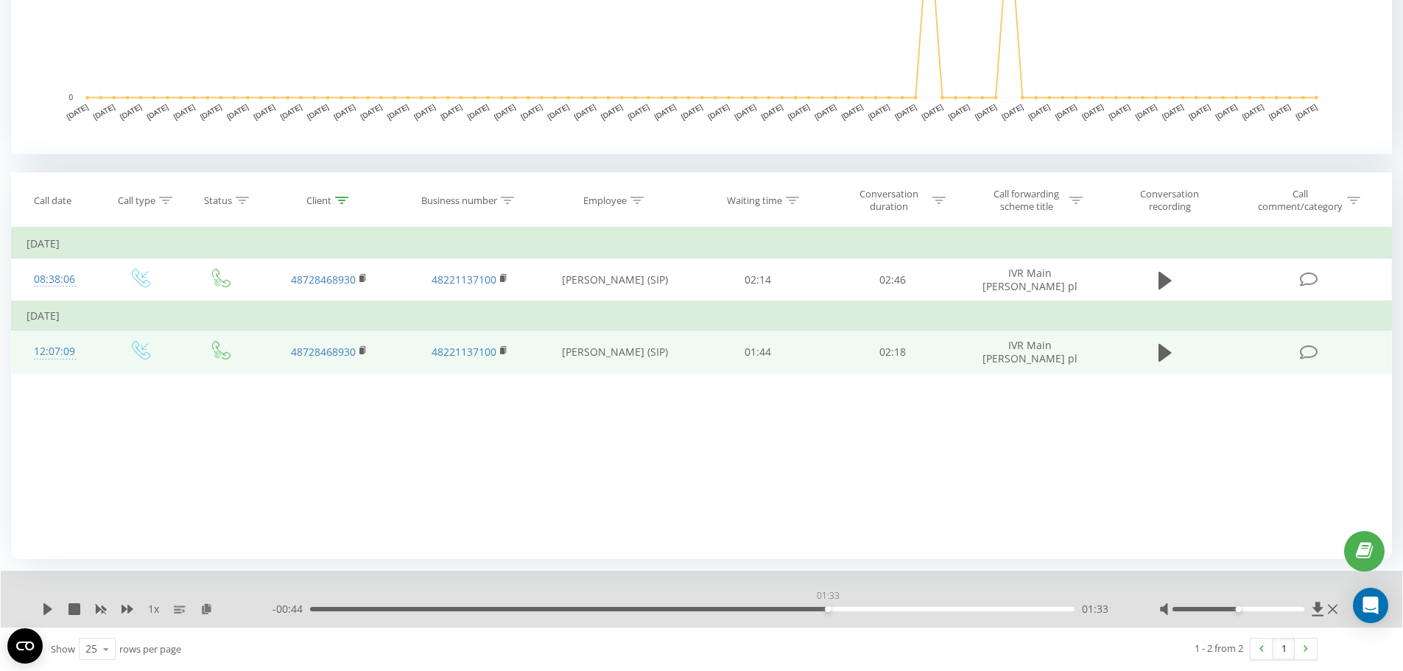
click at [824, 609] on div "01:33" at bounding box center [692, 609] width 764 height 4
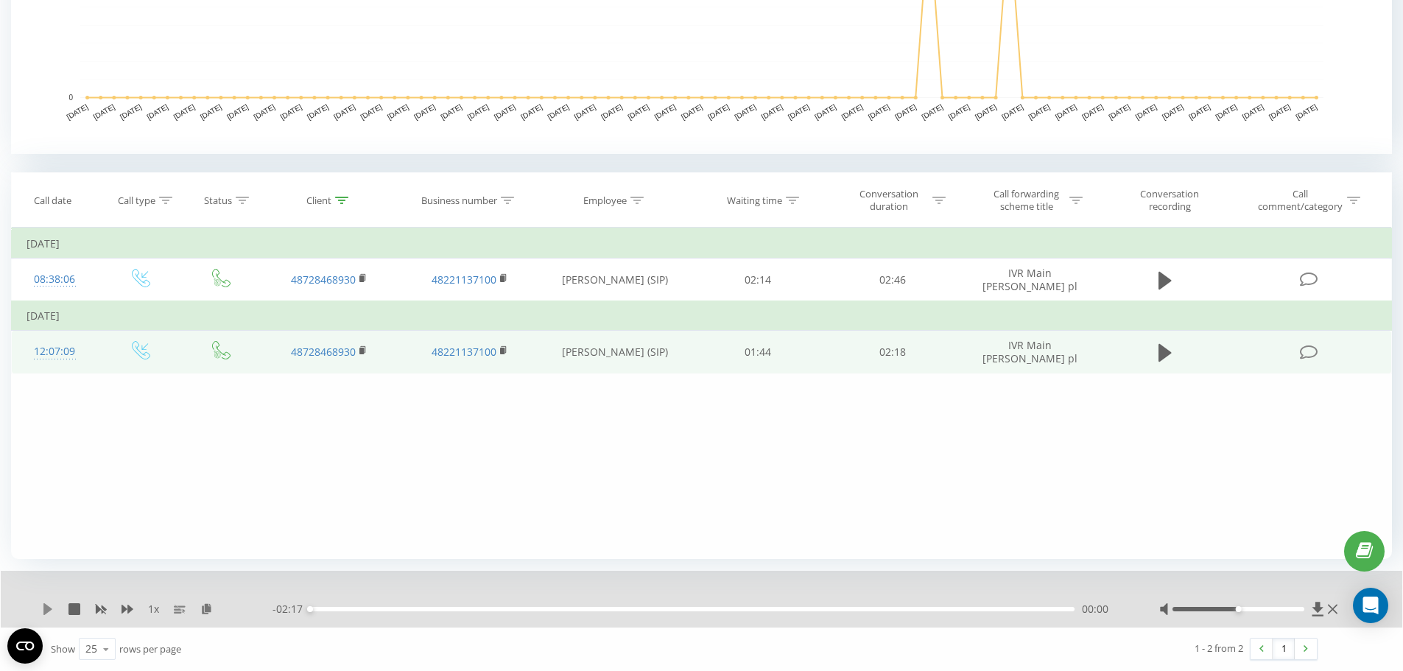
click at [42, 608] on icon at bounding box center [48, 609] width 12 height 12
click at [45, 610] on icon at bounding box center [47, 609] width 9 height 12
click at [749, 609] on div "00:00" at bounding box center [692, 609] width 764 height 4
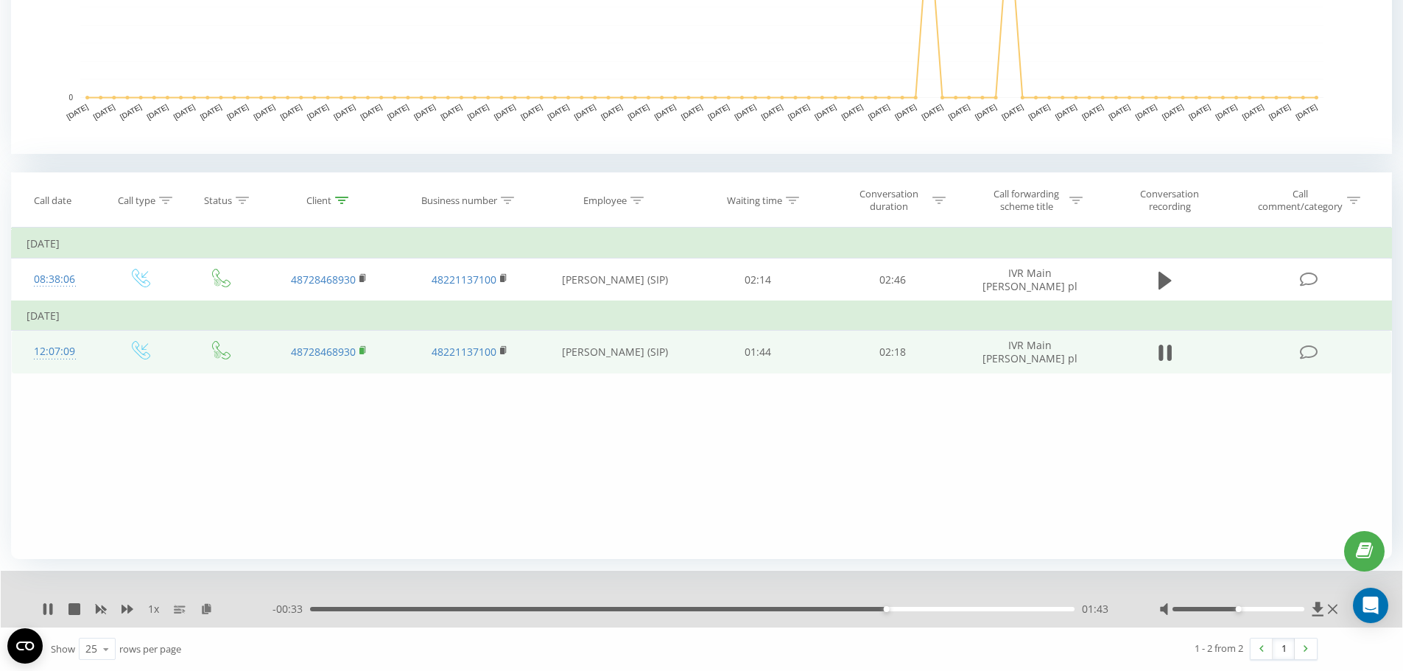
click at [362, 349] on rect at bounding box center [361, 351] width 4 height 7
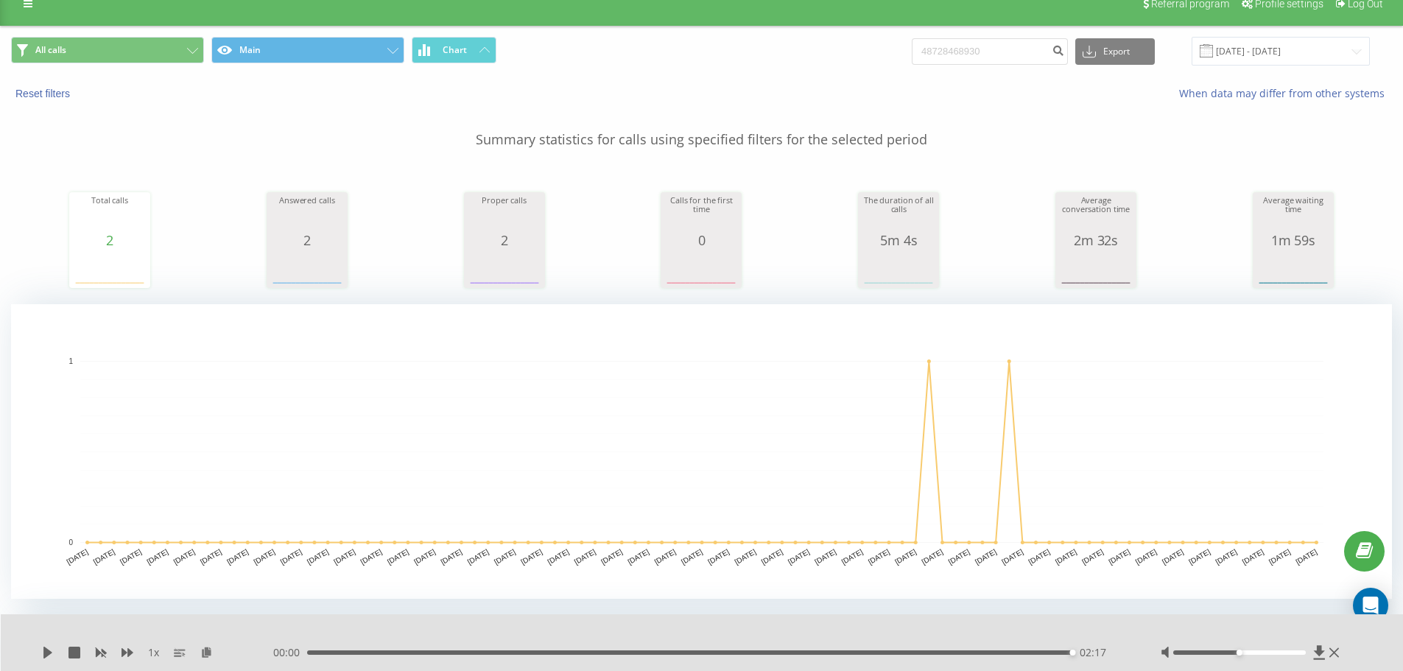
scroll to position [0, 0]
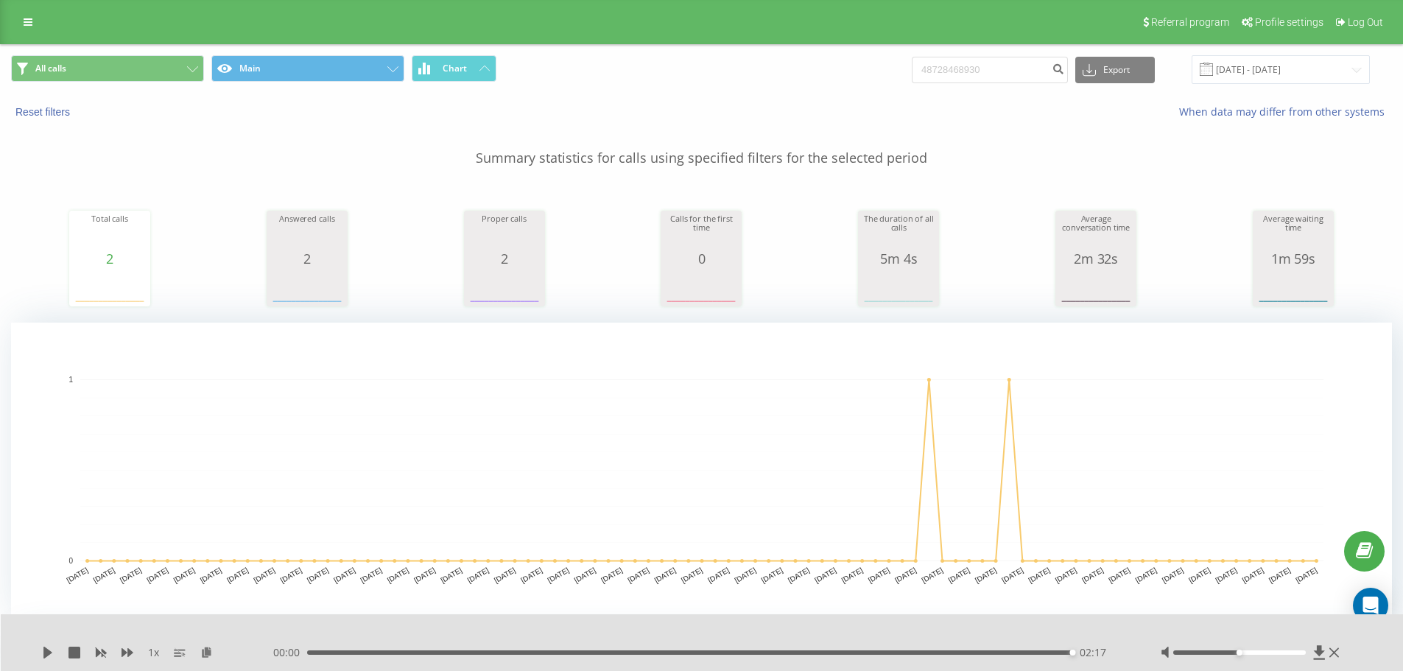
click at [19, 11] on div "Referral program Profile settings Log Out" at bounding box center [701, 22] width 1403 height 44
click at [32, 21] on icon at bounding box center [28, 22] width 9 height 10
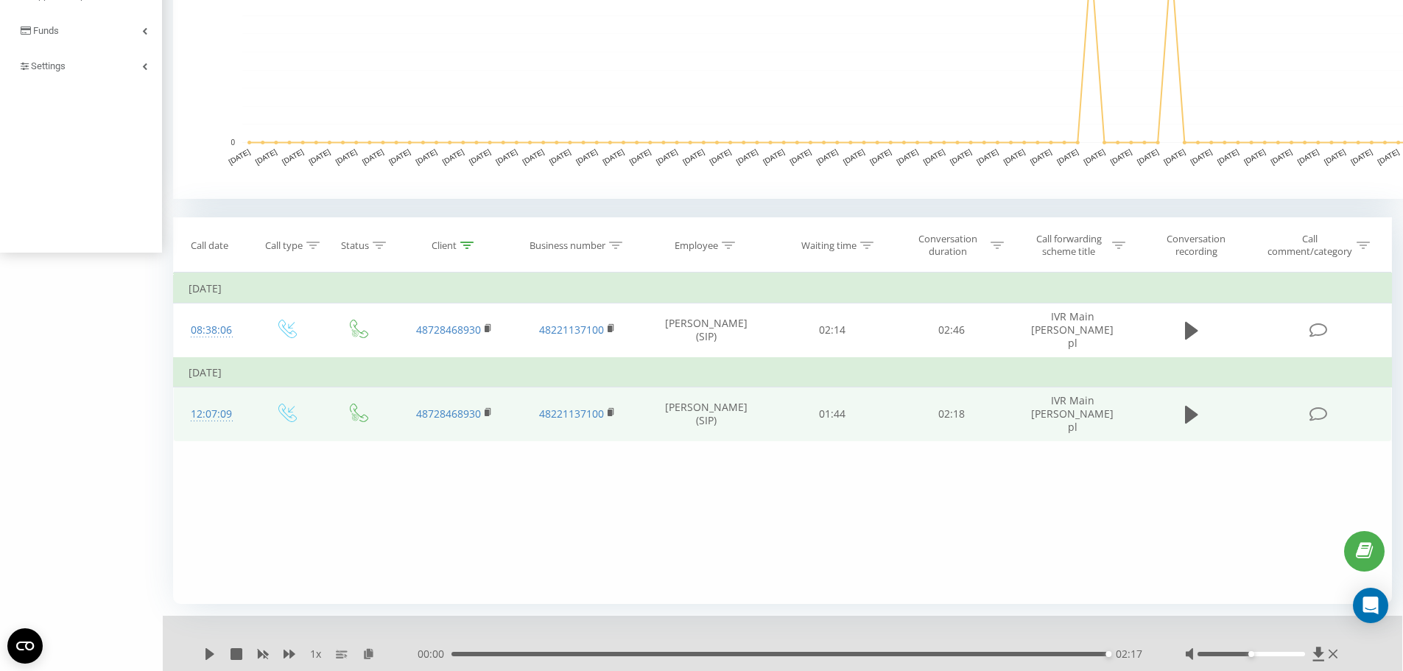
scroll to position [463, 0]
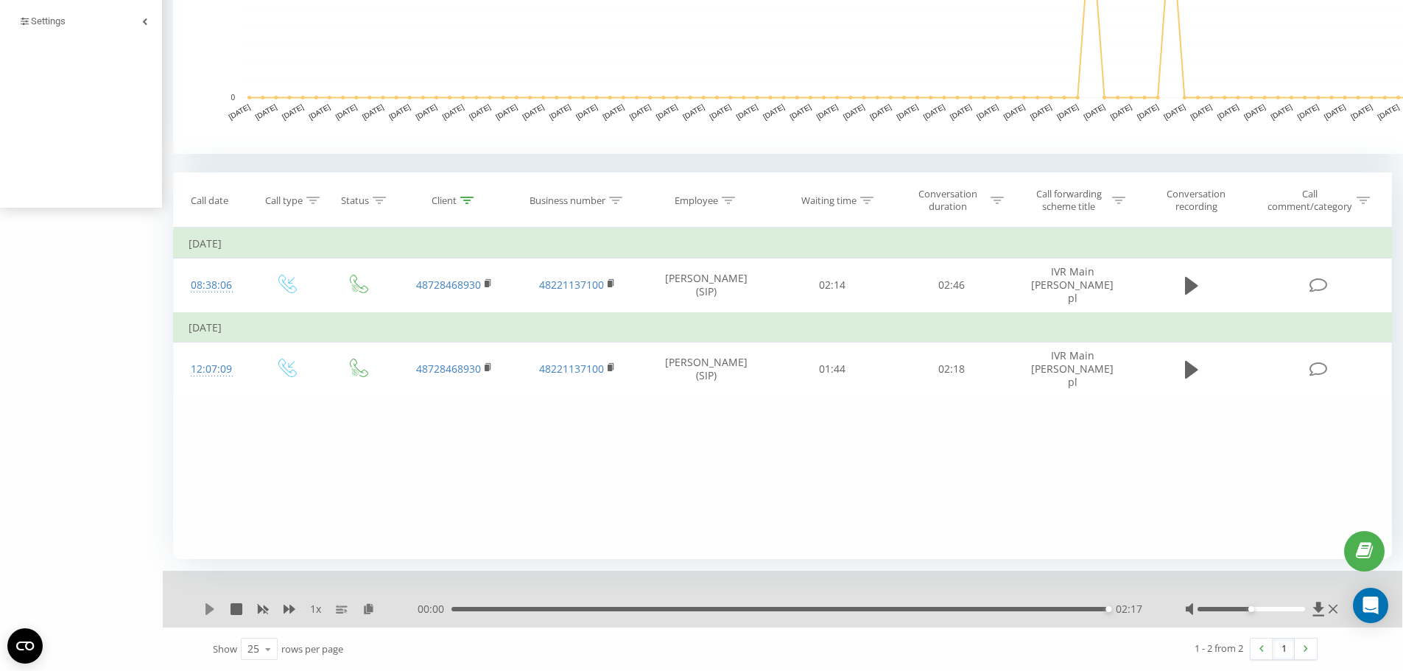
click at [204, 607] on icon at bounding box center [210, 609] width 12 height 12
click at [210, 610] on icon at bounding box center [209, 609] width 9 height 12
click at [231, 609] on icon at bounding box center [236, 609] width 12 height 12
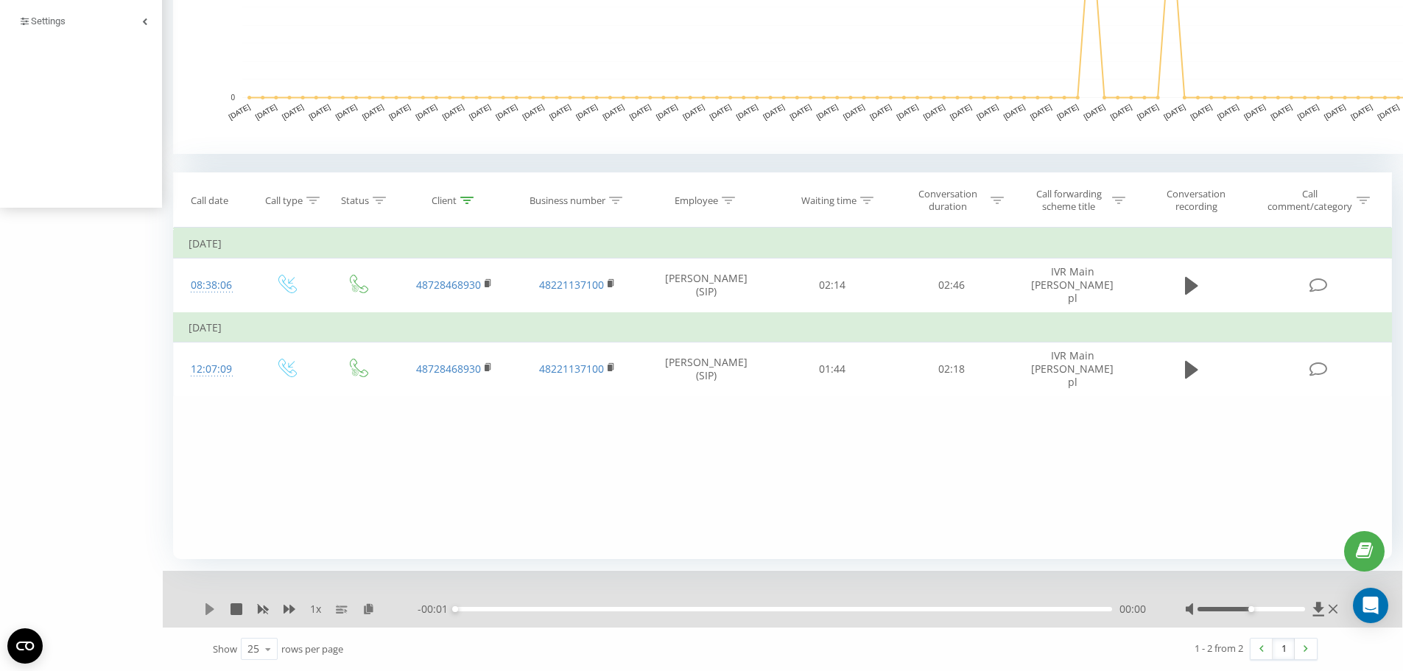
click at [208, 608] on icon at bounding box center [209, 609] width 9 height 12
click at [679, 605] on div "- 01:27 00:50 00:50" at bounding box center [783, 609] width 731 height 15
click at [675, 608] on div "00:51" at bounding box center [783, 609] width 657 height 4
click at [658, 610] on div "00:47" at bounding box center [783, 609] width 657 height 4
click at [646, 610] on div "00:40" at bounding box center [783, 609] width 657 height 4
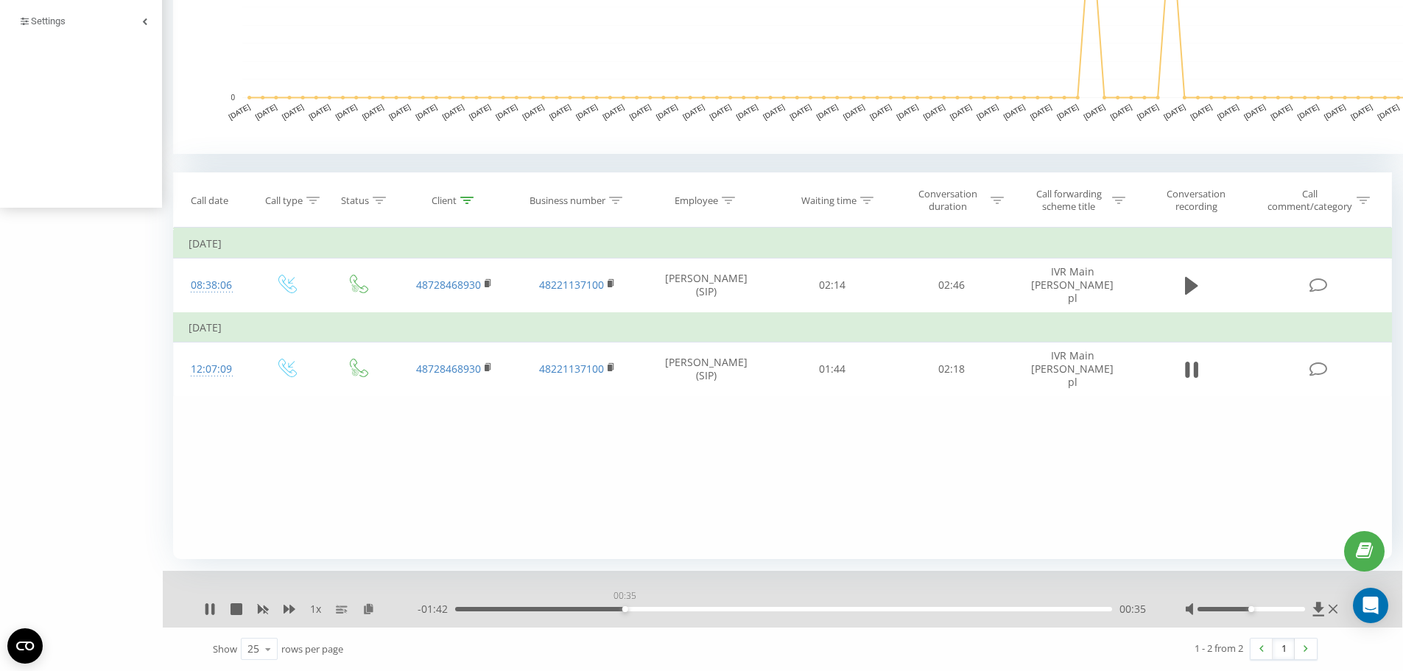
click at [624, 610] on div "00:35" at bounding box center [783, 609] width 657 height 4
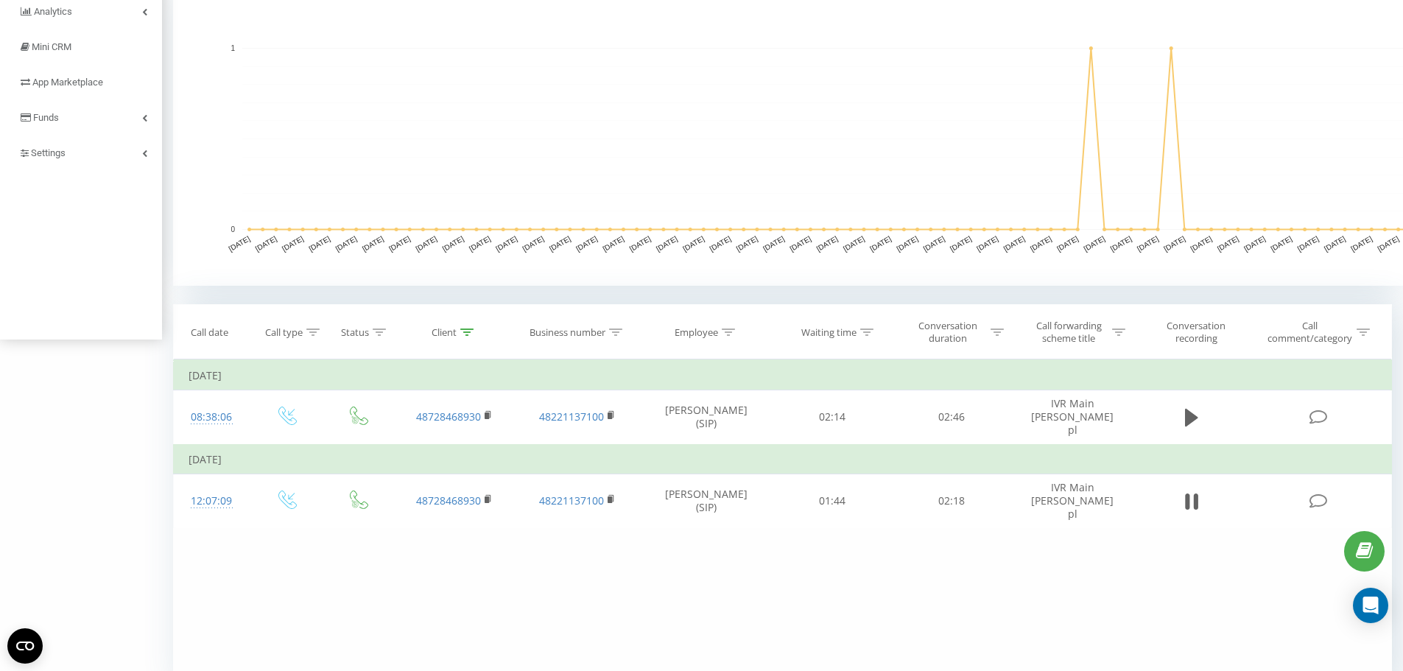
scroll to position [368, 0]
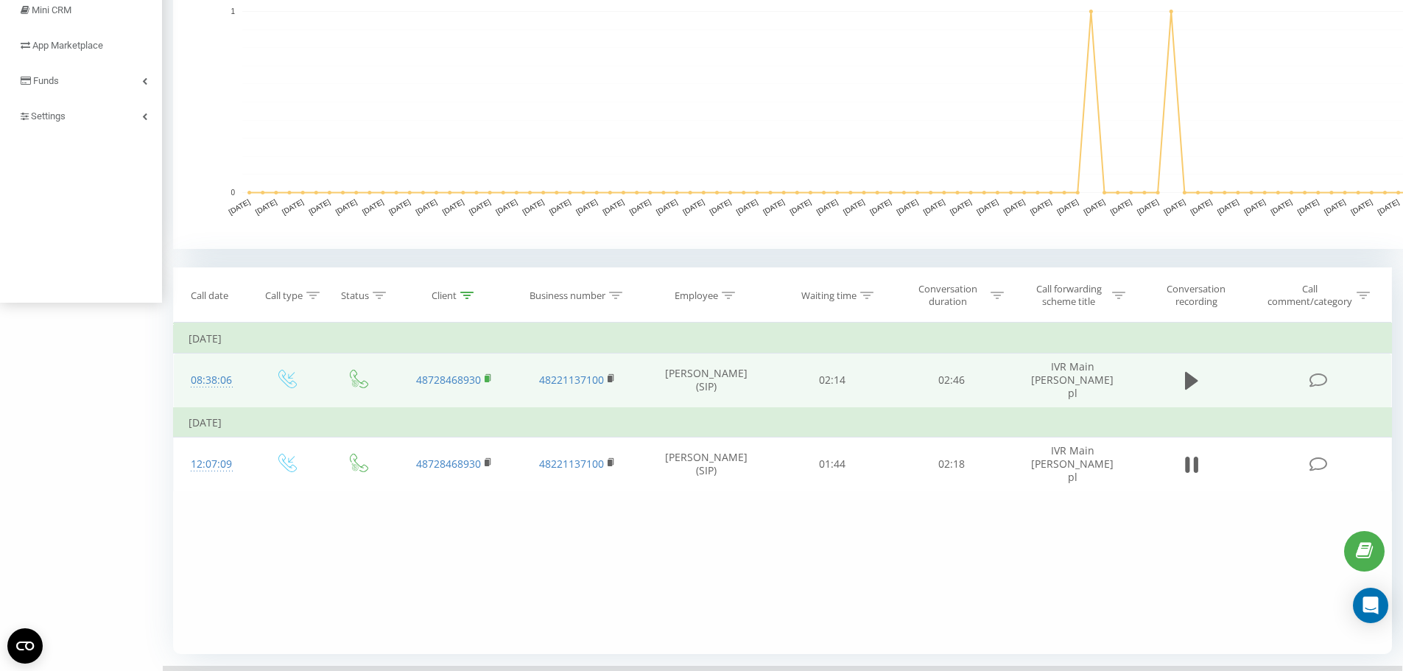
click at [487, 376] on rect at bounding box center [487, 379] width 4 height 7
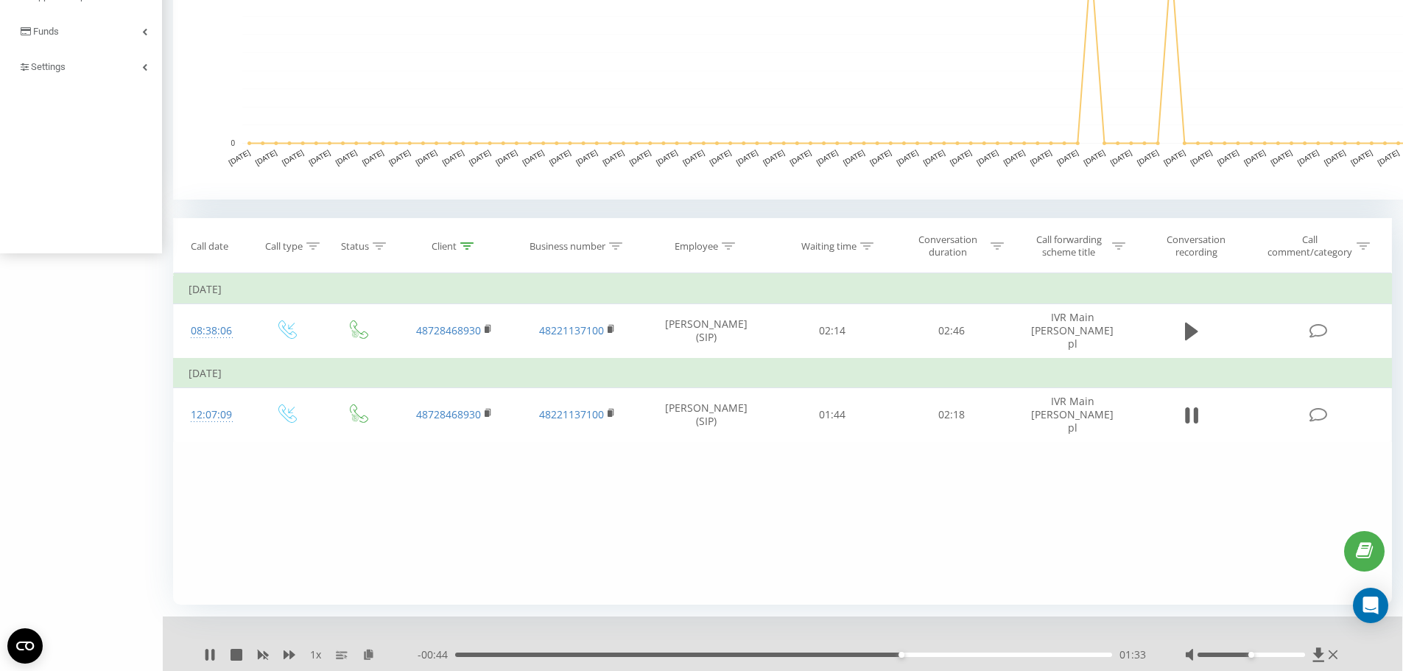
scroll to position [463, 0]
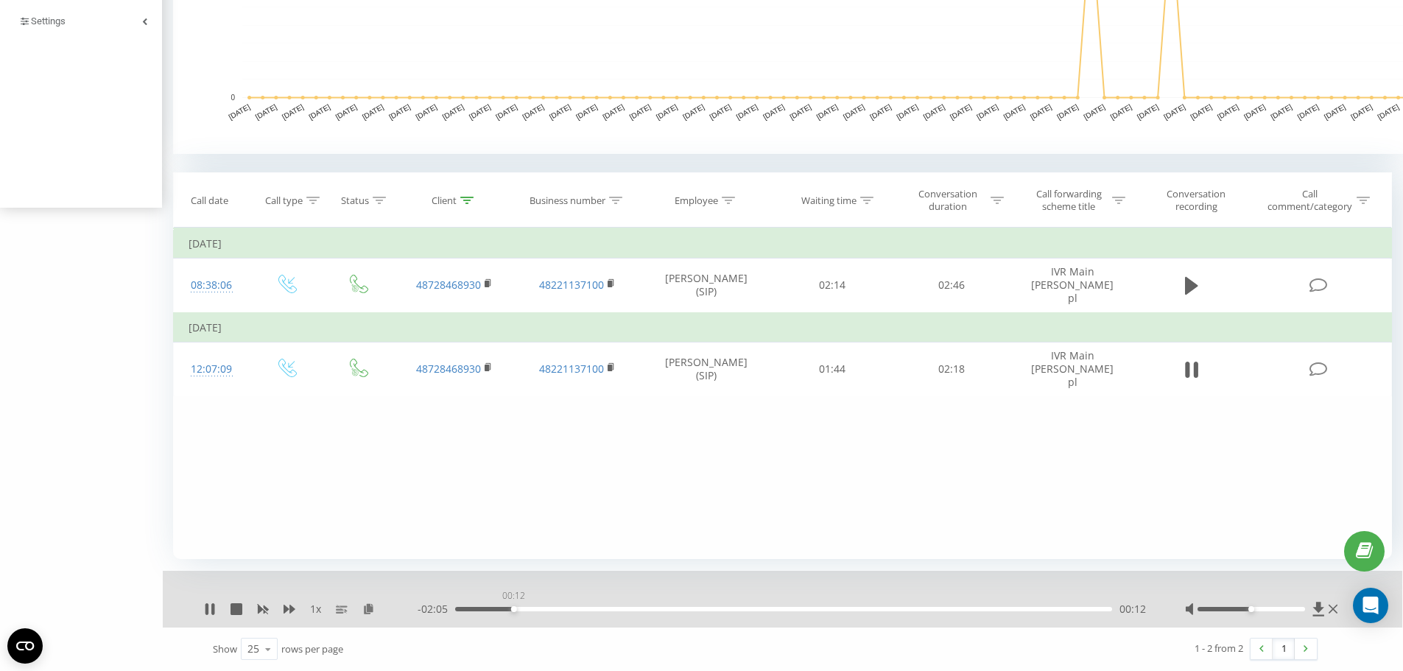
click at [513, 608] on div "00:12" at bounding box center [783, 609] width 657 height 4
click at [892, 610] on div "01:31" at bounding box center [783, 609] width 657 height 4
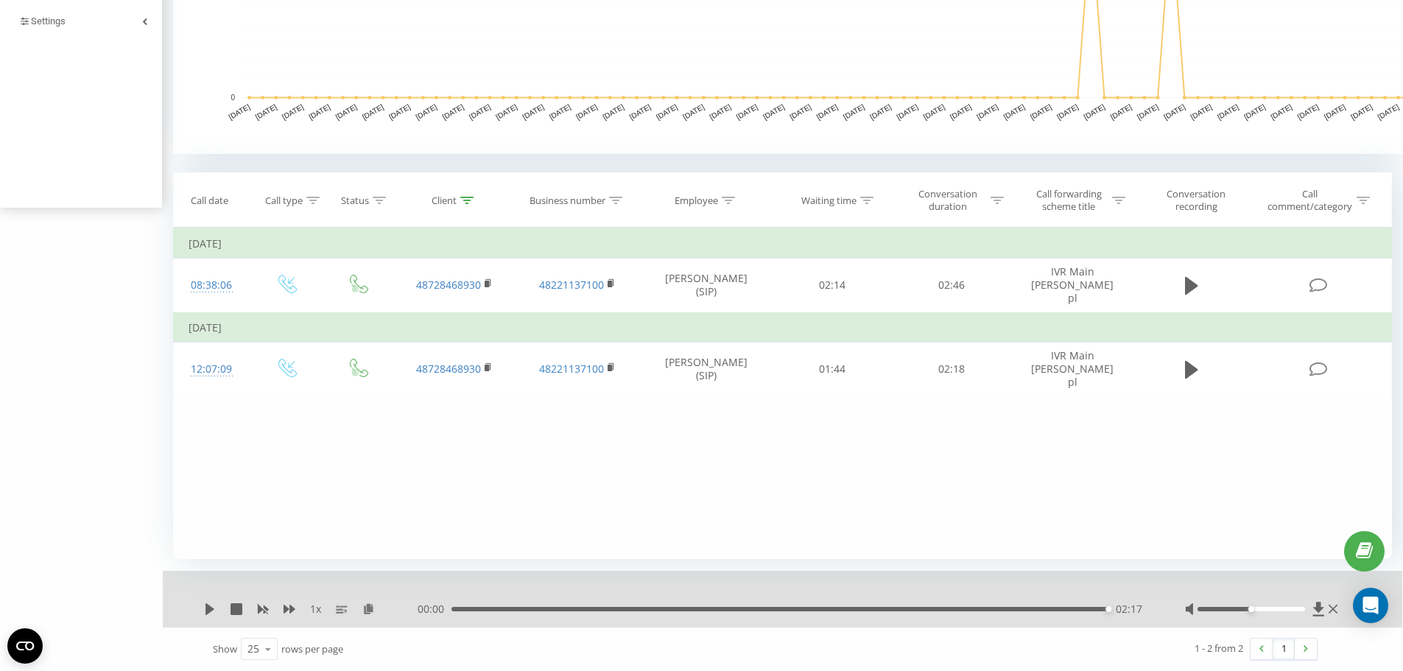
click at [842, 607] on div "02:17" at bounding box center [779, 609] width 657 height 4
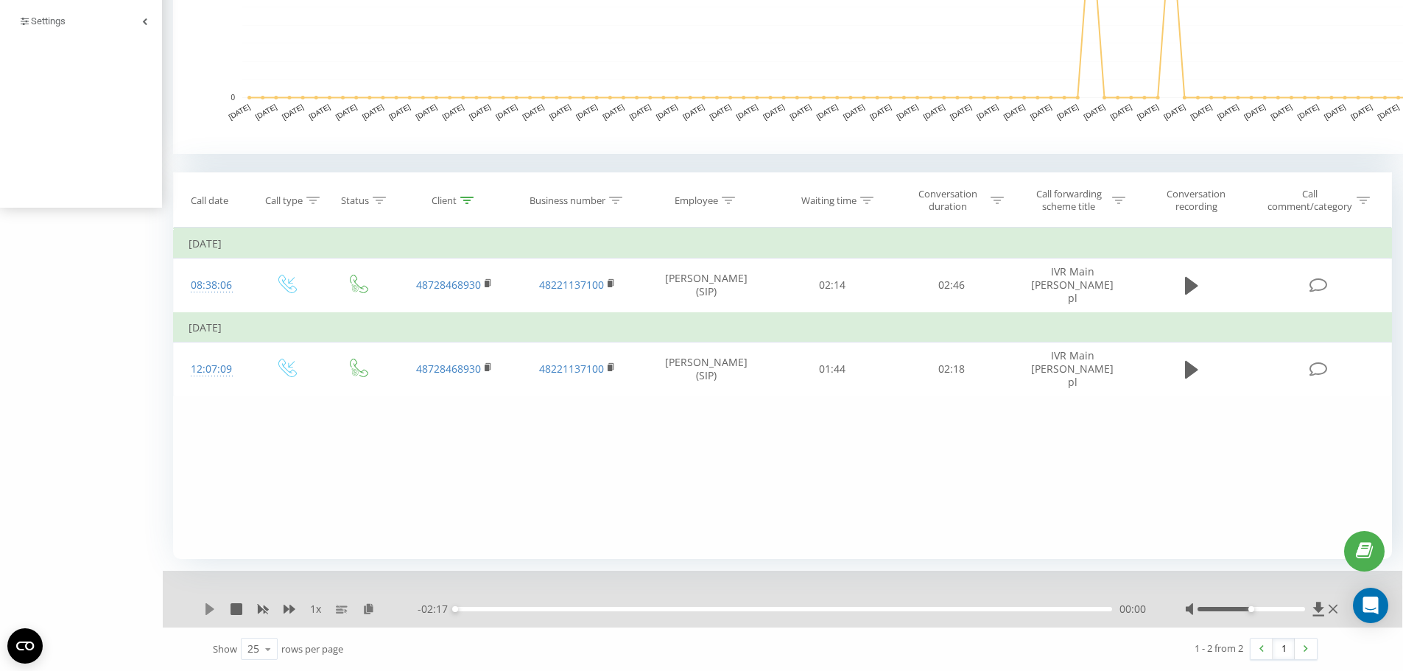
click at [208, 606] on icon at bounding box center [209, 609] width 9 height 12
click at [879, 608] on div "00:00" at bounding box center [783, 609] width 657 height 4
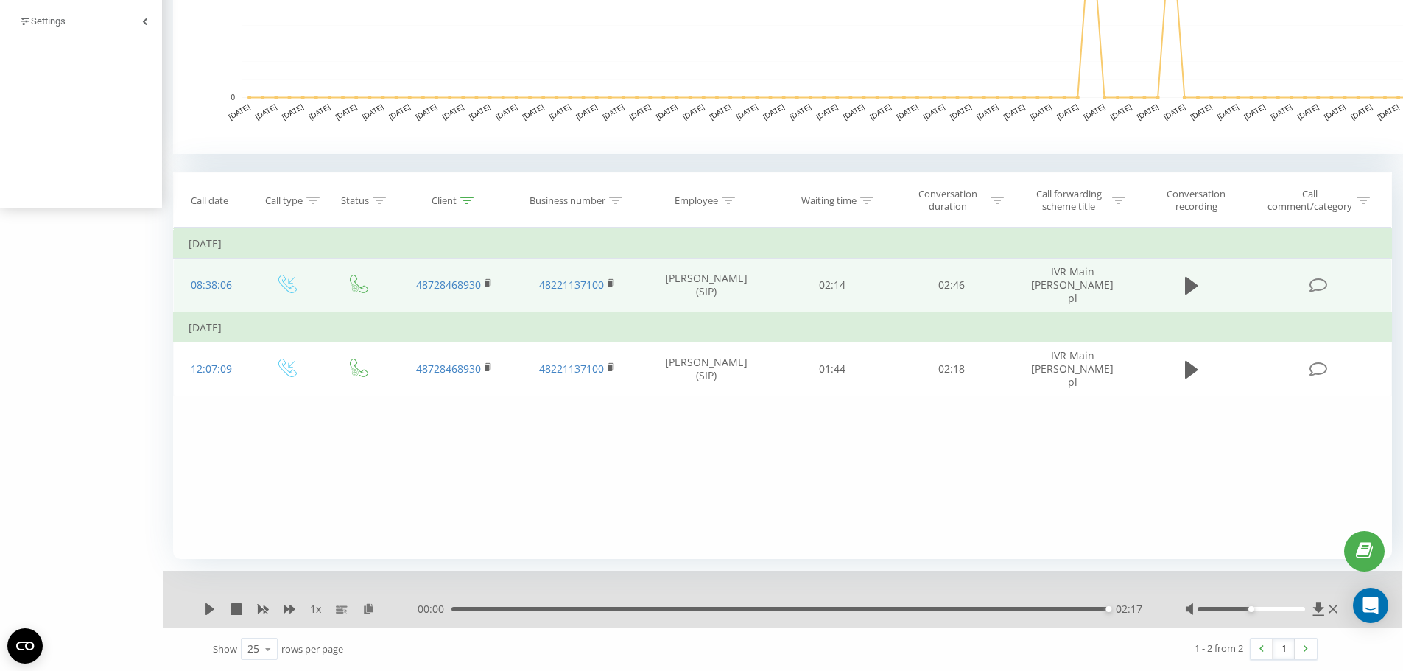
click at [1178, 281] on td at bounding box center [1191, 285] width 114 height 54
click at [1189, 282] on icon at bounding box center [1191, 286] width 13 height 18
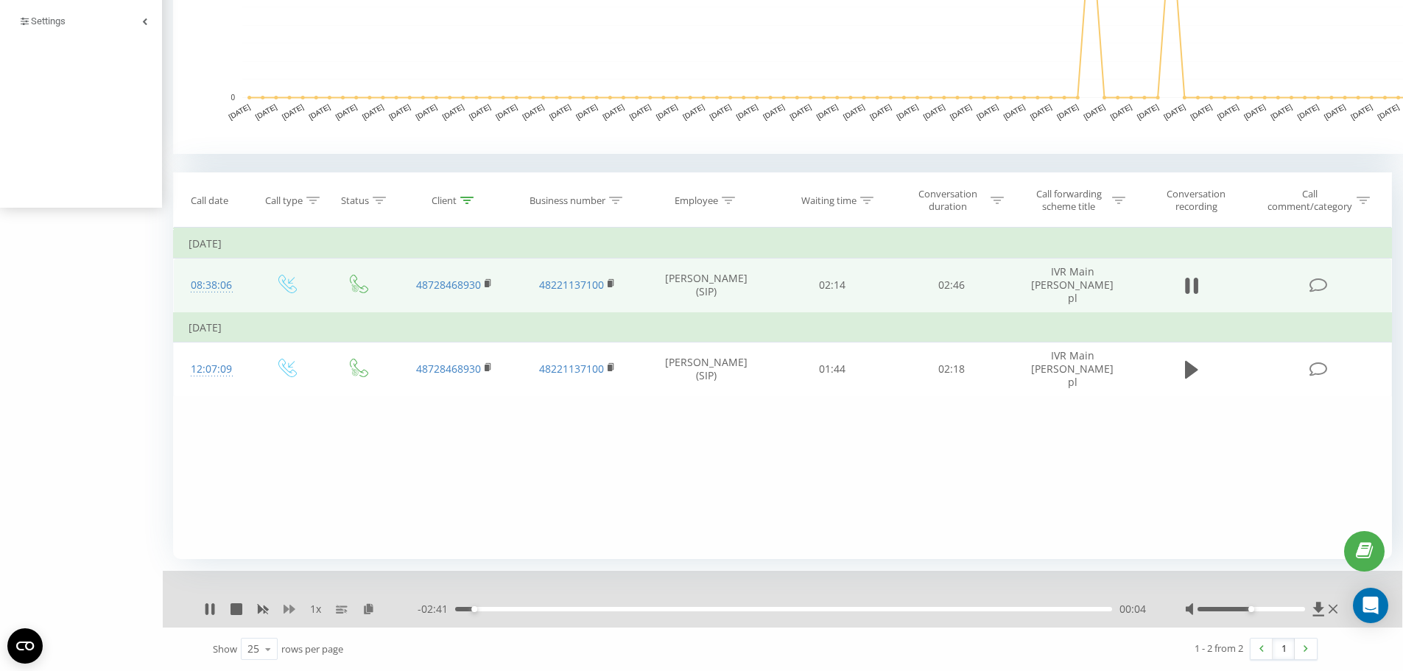
click at [292, 605] on icon at bounding box center [290, 609] width 12 height 12
